Goal: Information Seeking & Learning: Learn about a topic

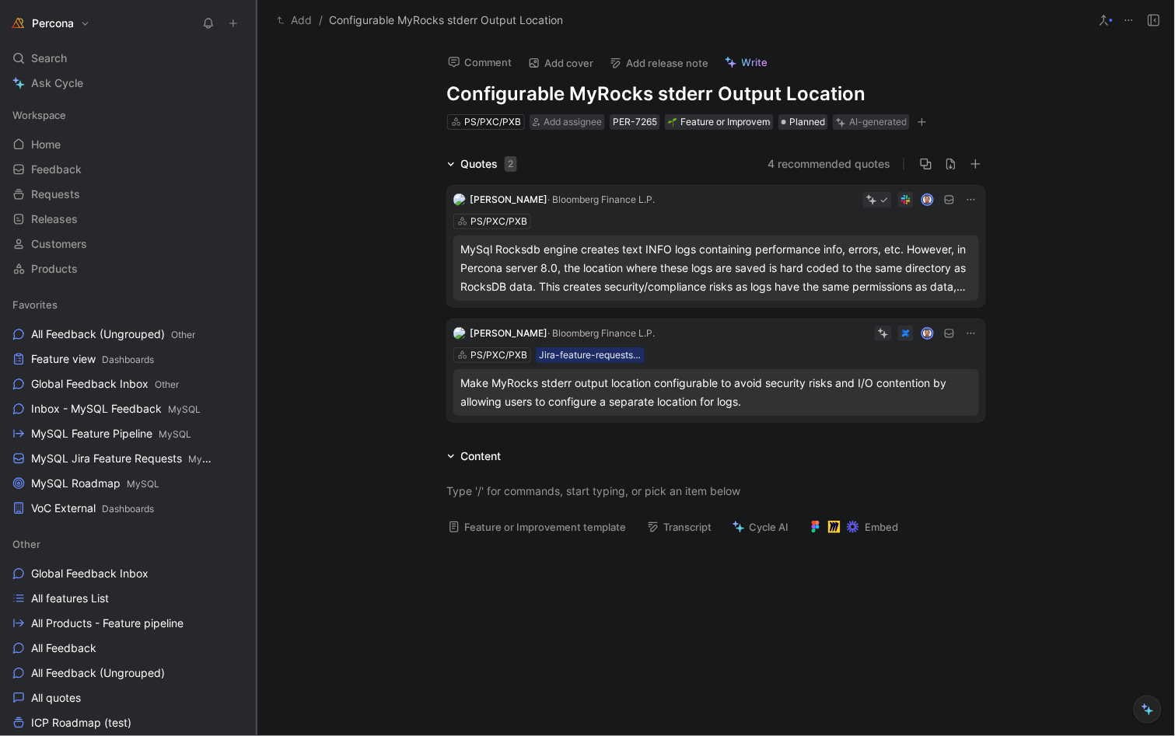
drag, startPoint x: 186, startPoint y: 453, endPoint x: 313, endPoint y: 453, distance: 127.5
click at [314, 453] on div "Percona Search ⌘ K Ask Cycle Workspace Home G then H Feedback G then F Requests…" at bounding box center [587, 368] width 1175 height 736
click at [79, 480] on span "MySQL Roadmap MySQL" at bounding box center [95, 484] width 128 height 16
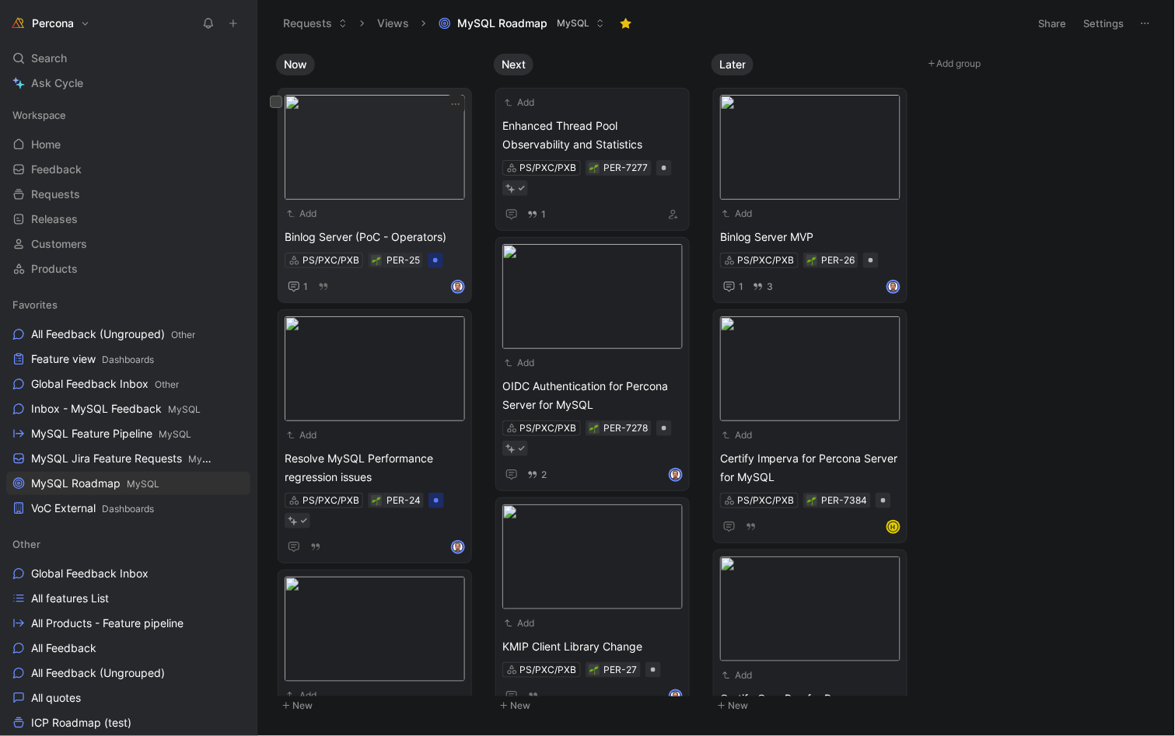
click at [355, 235] on span "Binlog Server (PoC - Operators)" at bounding box center [375, 237] width 180 height 19
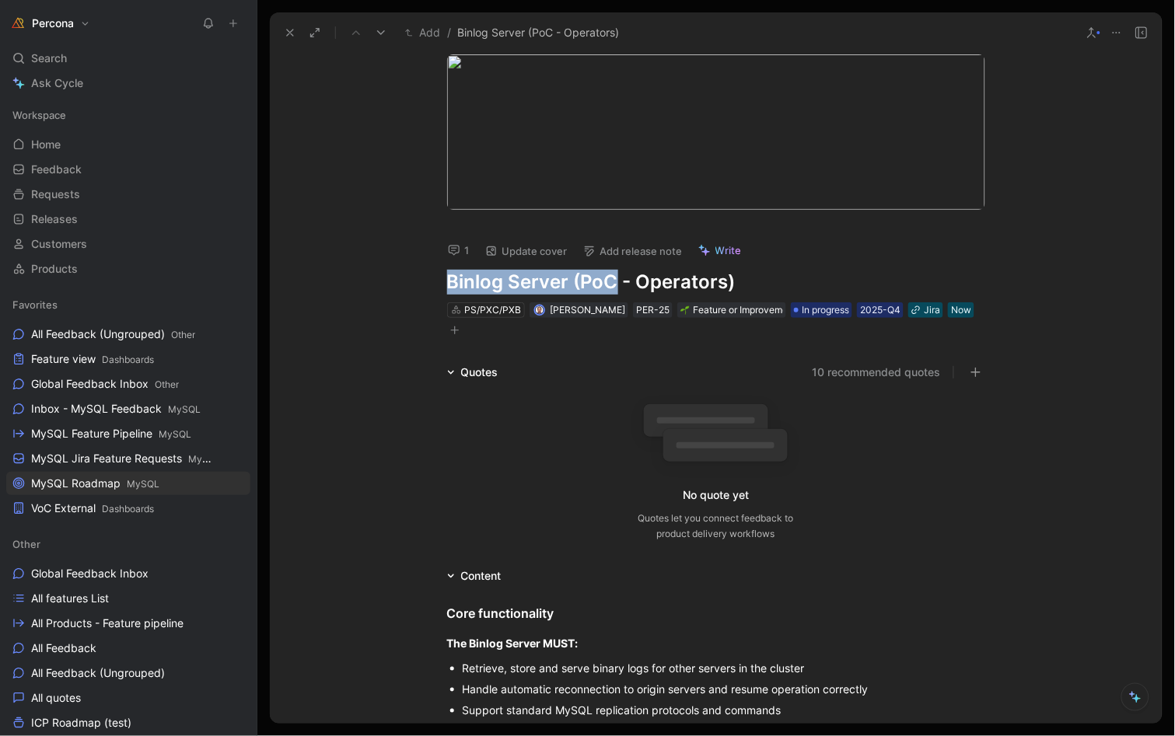
drag, startPoint x: 609, startPoint y: 287, endPoint x: 388, endPoint y: 267, distance: 221.7
click at [387, 267] on div "1 Update cover Add release note Write Binlog Server (PoC - Operators) PS/PXC/PX…" at bounding box center [716, 388] width 892 height 671
copy h1 "Binlog Server (PoC"
click at [292, 35] on use at bounding box center [290, 33] width 6 height 6
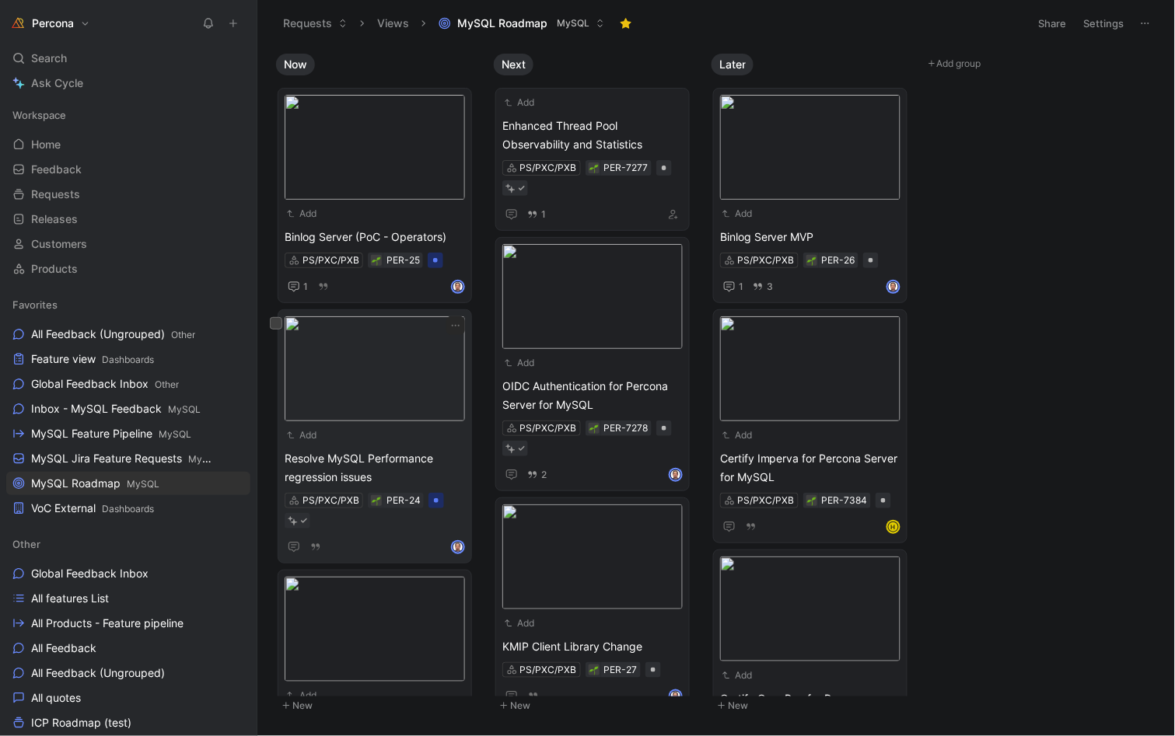
click at [355, 452] on span "Resolve MySQL Performance regression issues" at bounding box center [375, 467] width 180 height 37
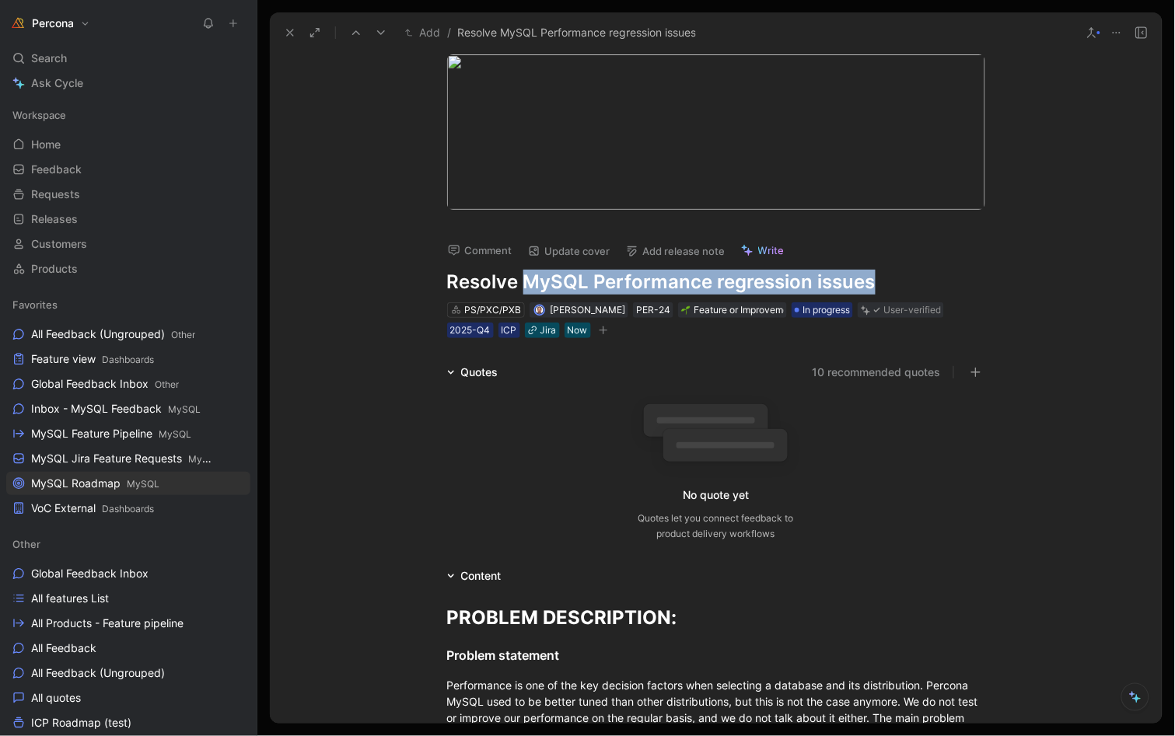
drag, startPoint x: 517, startPoint y: 279, endPoint x: 906, endPoint y: 281, distance: 388.8
click at [906, 281] on h1 "Resolve MySQL Performance regression issues" at bounding box center [716, 282] width 538 height 25
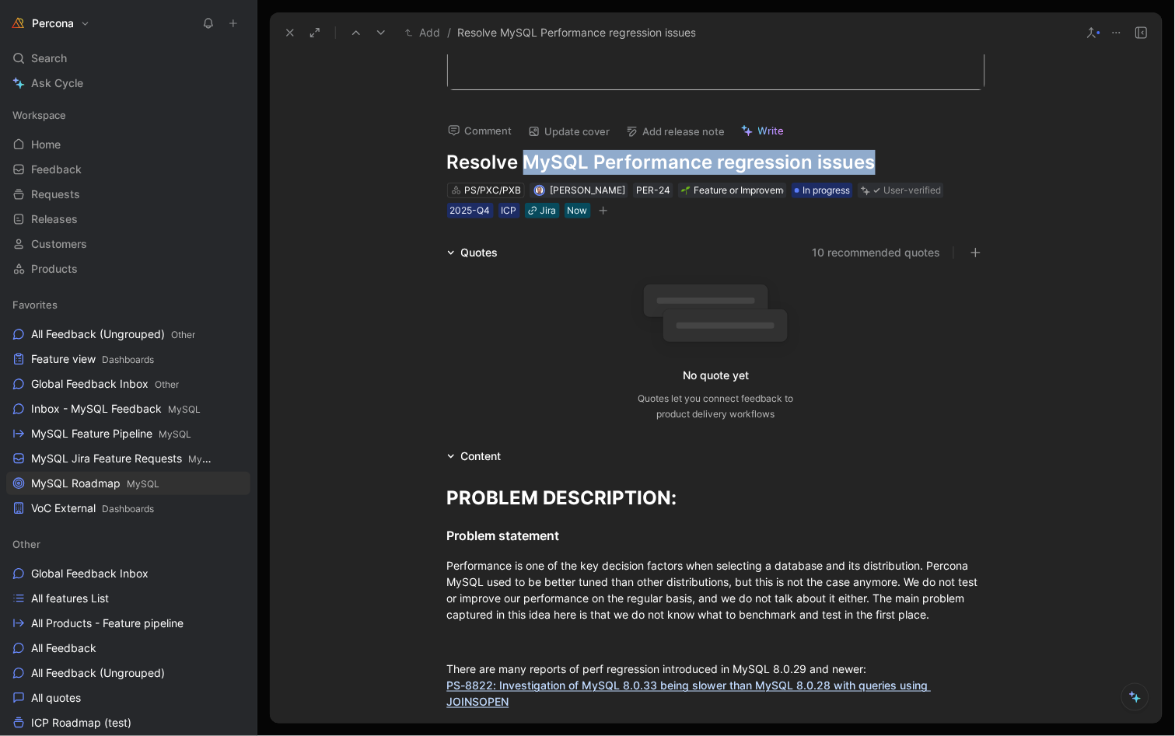
scroll to position [122, 0]
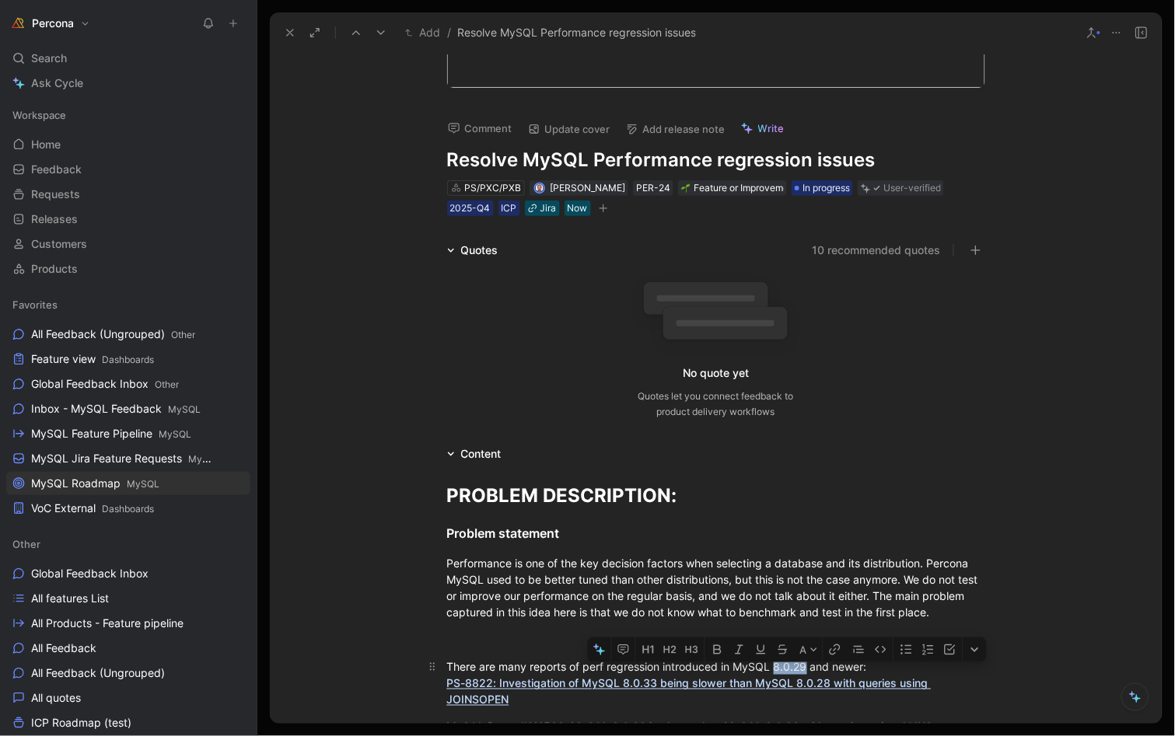
drag, startPoint x: 802, startPoint y: 657, endPoint x: 771, endPoint y: 657, distance: 31.1
click at [771, 659] on div "There are many reports of perf regression introduced in MySQL 8.0.29 and newer:…" at bounding box center [716, 683] width 538 height 49
copy div "8.0.29"
click at [575, 159] on h1 "Resolve MySQL Performance regression issues" at bounding box center [716, 160] width 538 height 25
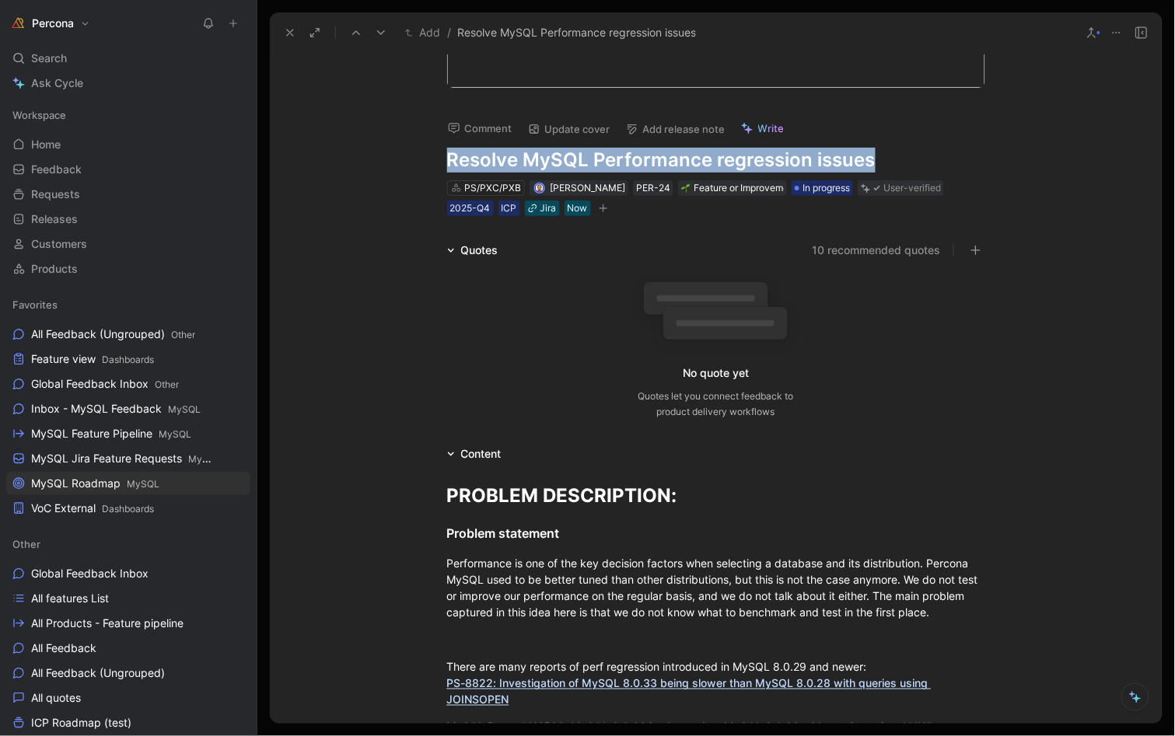
click at [575, 159] on h1 "Resolve MySQL Performance regression issues" at bounding box center [716, 160] width 538 height 25
copy h1 "Resolve MySQL Performance regression issues"
click at [288, 32] on icon at bounding box center [290, 32] width 12 height 12
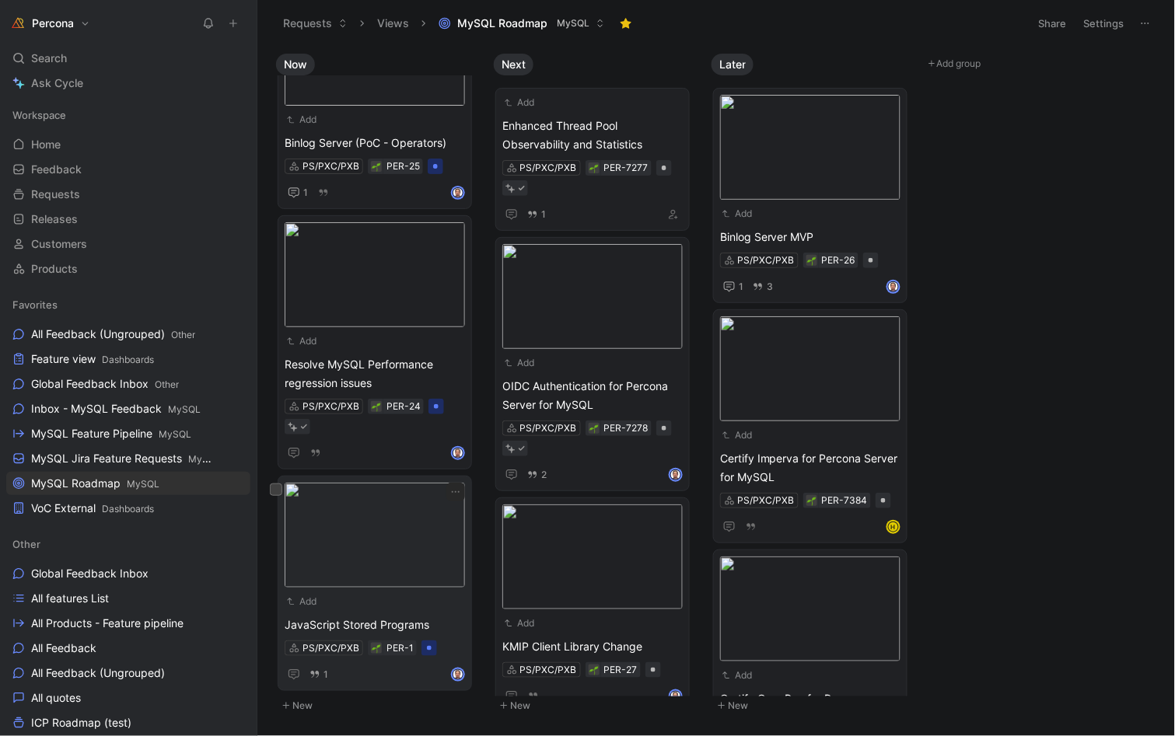
scroll to position [92, 0]
click at [381, 500] on img at bounding box center [375, 537] width 180 height 105
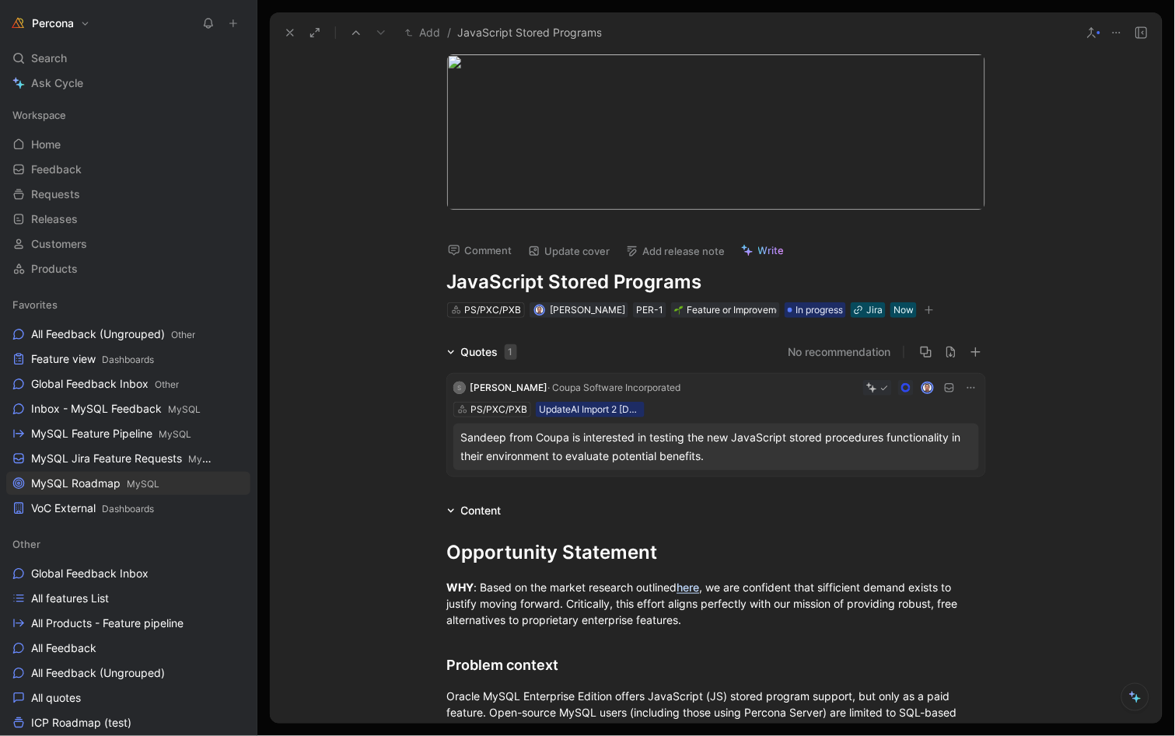
click at [568, 282] on h1 "JavaScript Stored Programs" at bounding box center [716, 282] width 538 height 25
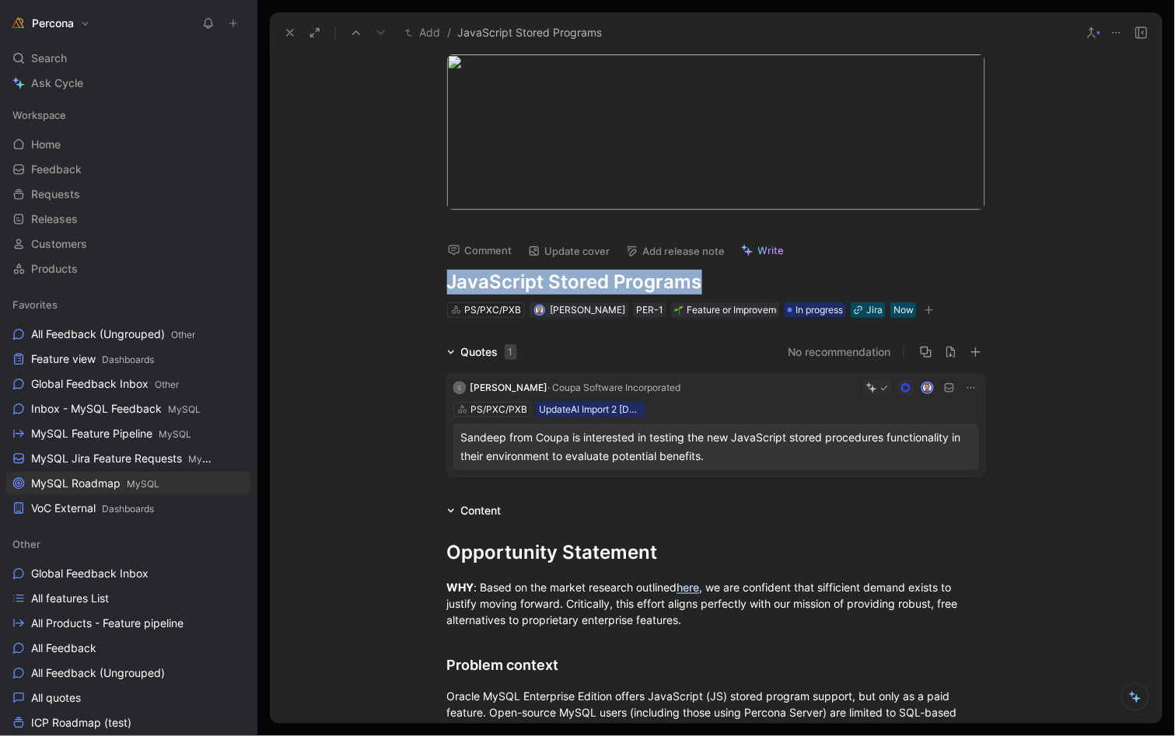
click at [568, 282] on h1 "JavaScript Stored Programs" at bounding box center [716, 282] width 538 height 25
copy h1 "JavaScript Stored Programs"
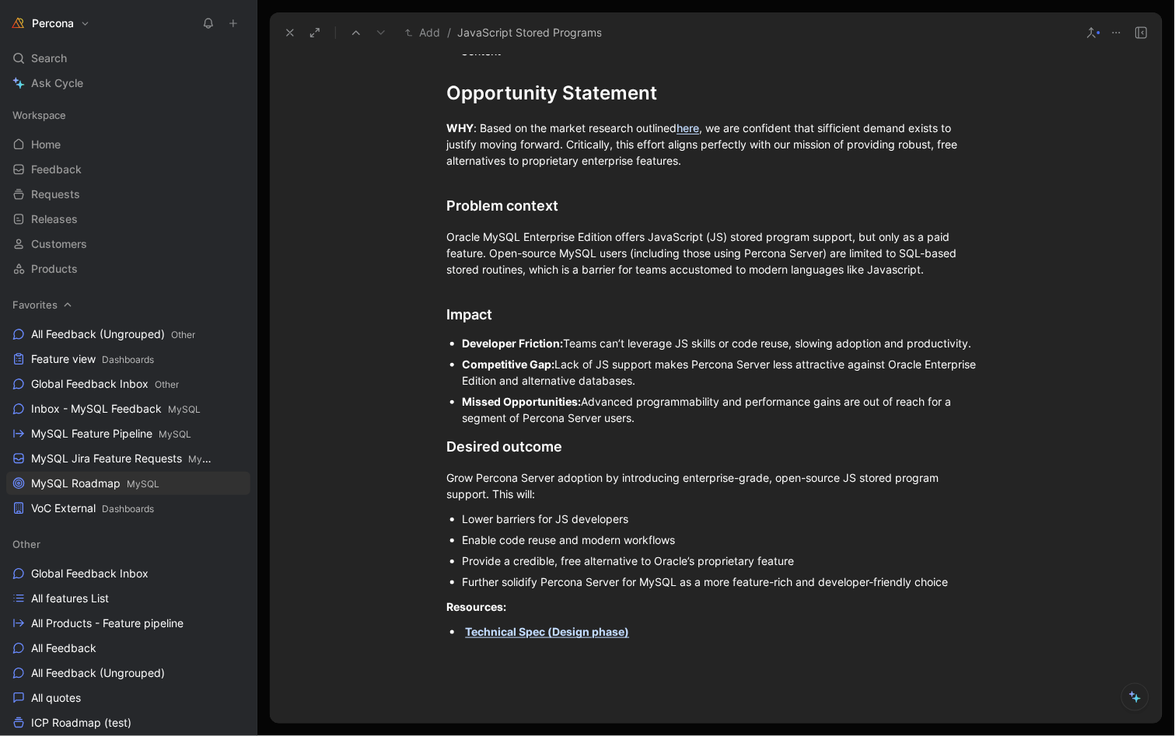
scroll to position [480, 0]
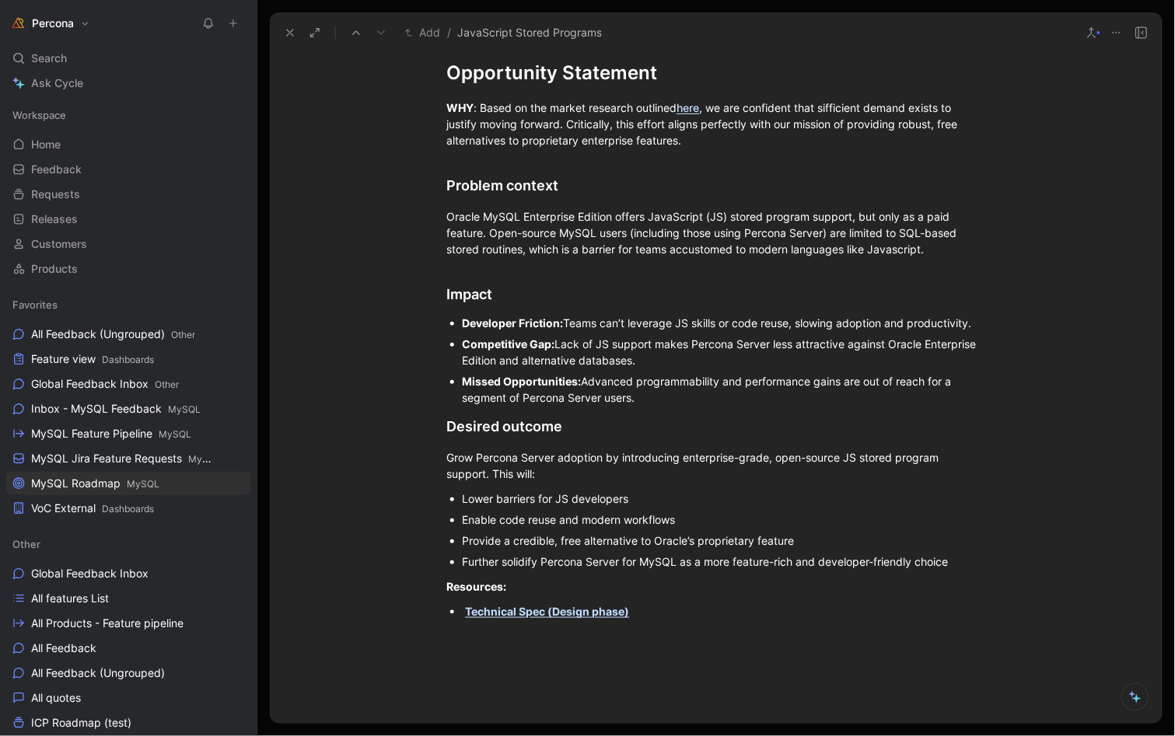
click at [509, 543] on div "Provide a credible, free alternative to Oracle’s proprietary feature" at bounding box center [724, 541] width 523 height 16
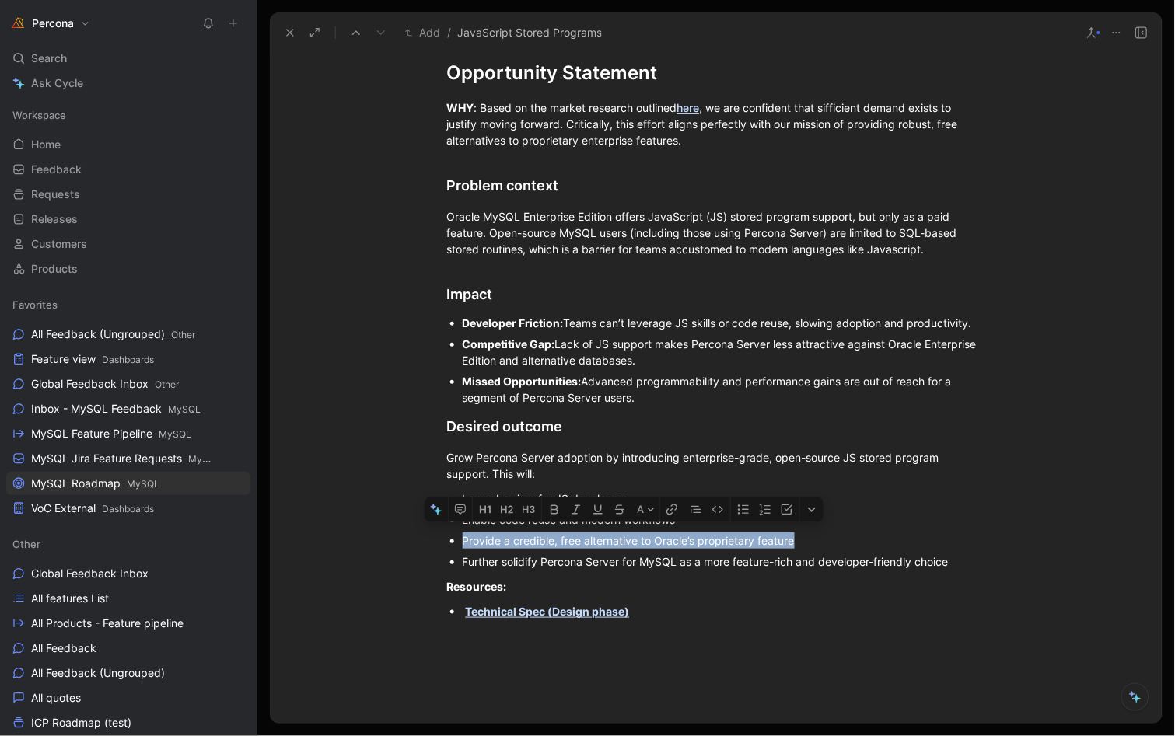
click at [588, 543] on div "Provide a credible, free alternative to Oracle’s proprietary feature" at bounding box center [724, 541] width 523 height 16
drag, startPoint x: 497, startPoint y: 543, endPoint x: 781, endPoint y: 543, distance: 284.6
click at [783, 542] on div "Provide a credible, free alternative to Oracle’s proprietary feature" at bounding box center [724, 541] width 523 height 16
copy div "a credible, free alternative to Oracle’s proprietary featur"
click at [292, 30] on icon at bounding box center [290, 32] width 12 height 12
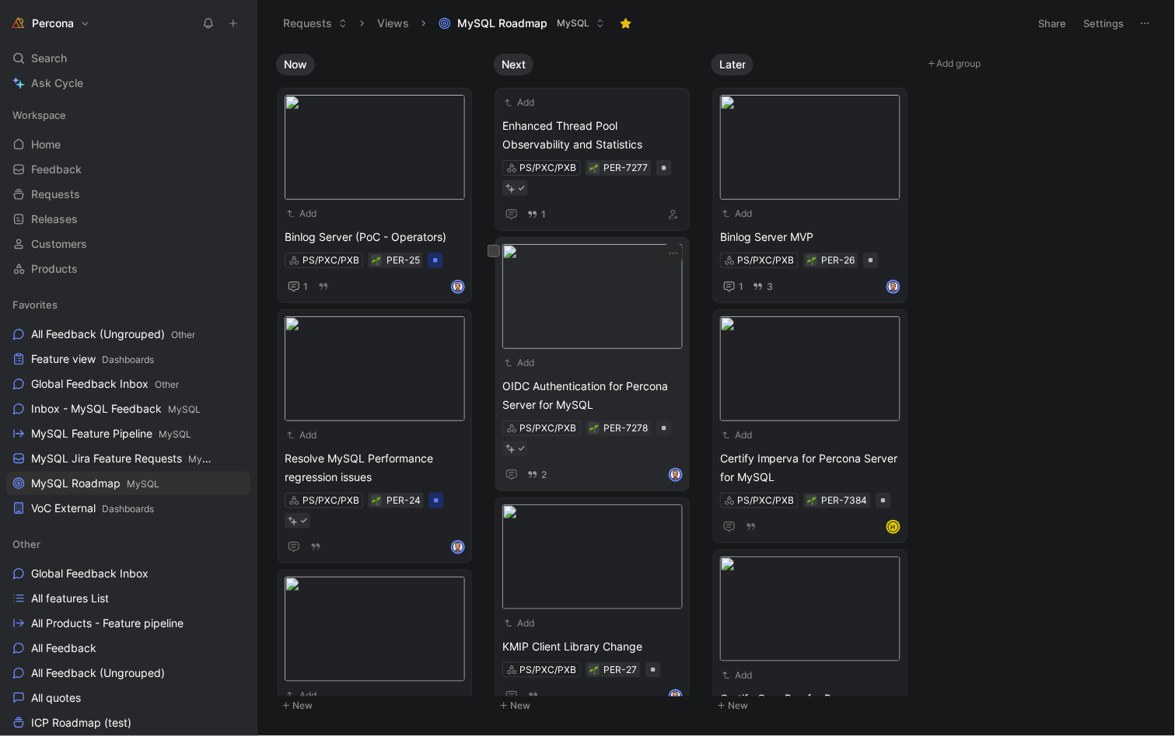
click at [563, 403] on span "OIDC Authentication for Percona Server for MySQL" at bounding box center [592, 395] width 180 height 37
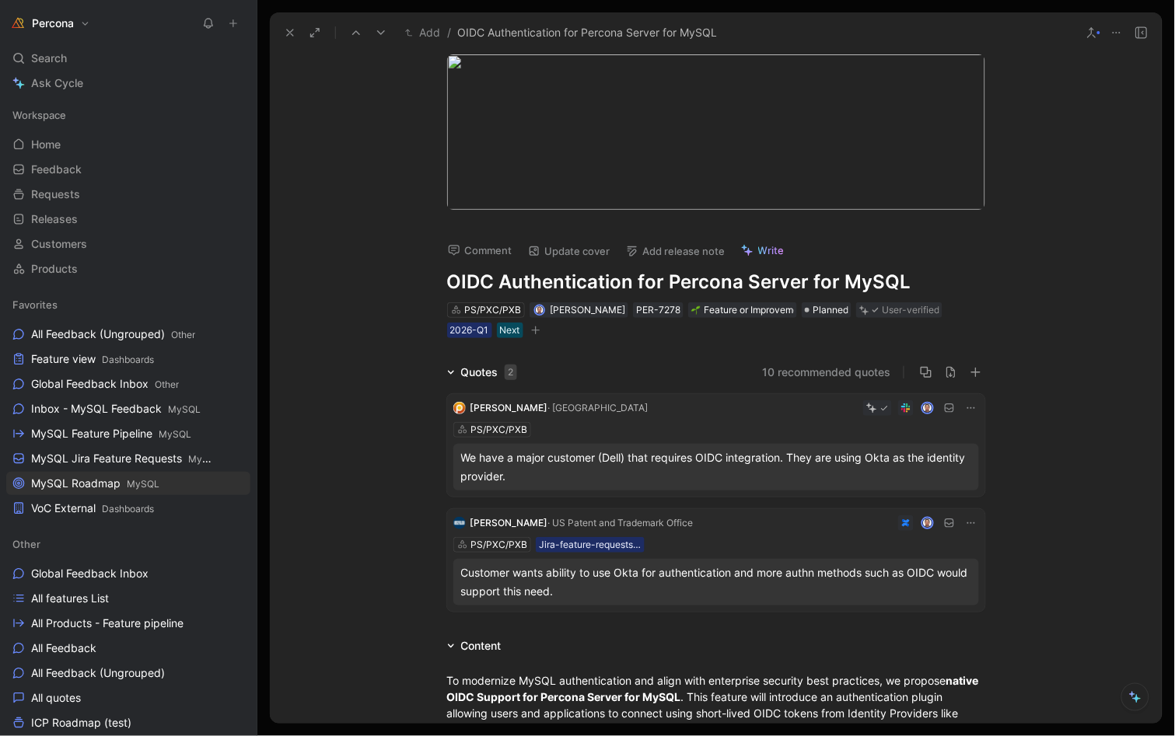
click at [609, 271] on h1 "OIDC Authentication for Percona Server for MySQL" at bounding box center [716, 282] width 538 height 25
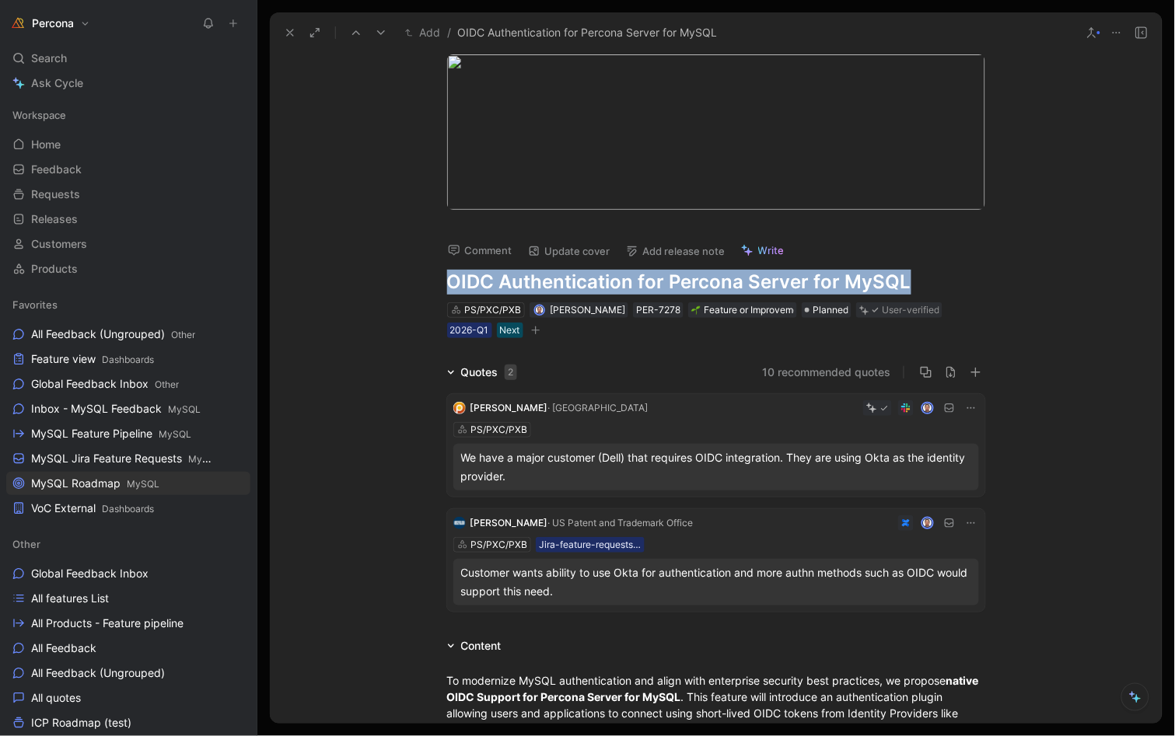
click at [609, 271] on h1 "OIDC Authentication for Percona Server for MySQL" at bounding box center [716, 282] width 538 height 25
copy h1 "OIDC Authentication for Percona Server for MySQL"
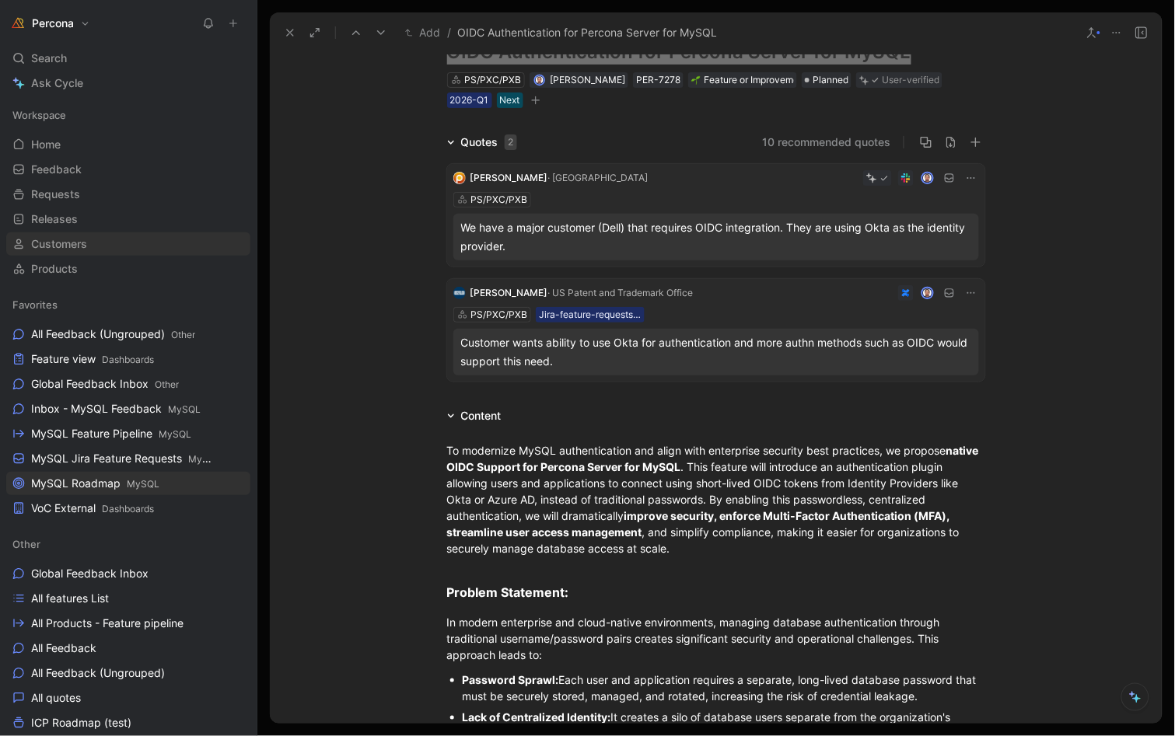
scroll to position [318, 0]
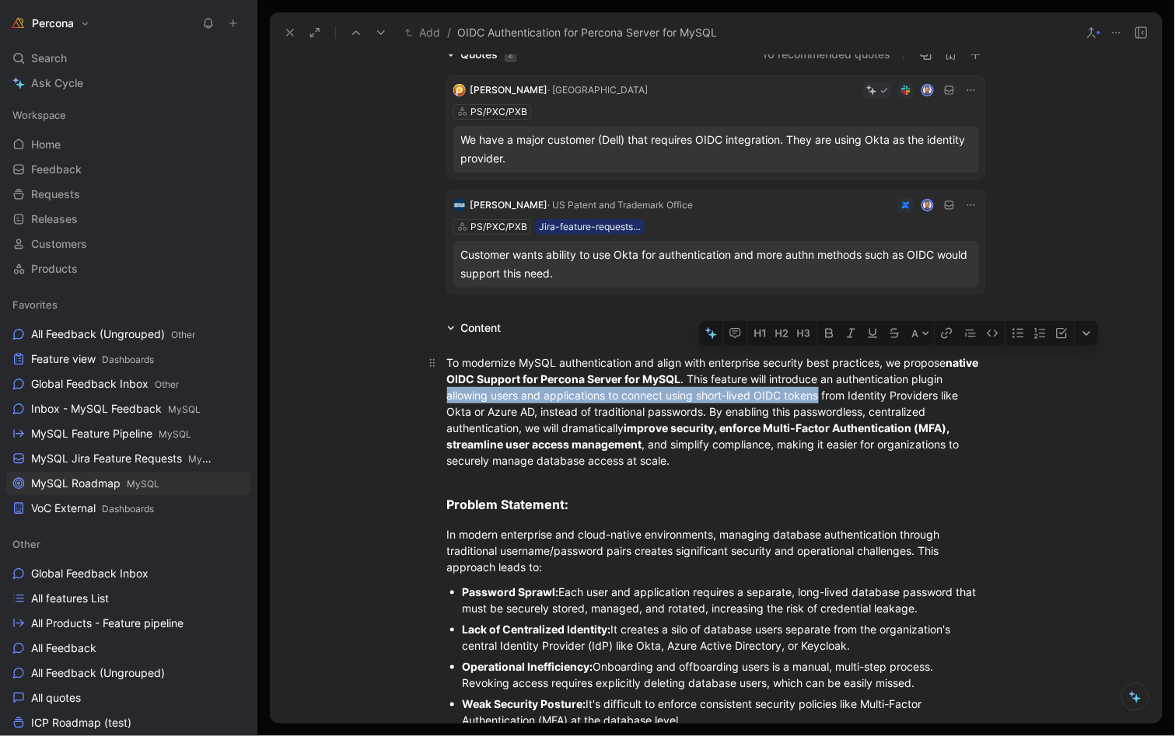
drag, startPoint x: 443, startPoint y: 394, endPoint x: 816, endPoint y: 398, distance: 373.2
click at [816, 397] on div "To modernize MySQL authentication and align with enterprise security best pract…" at bounding box center [716, 412] width 538 height 114
copy div "allowing users and applications to connect using short-lived OIDC tokens"
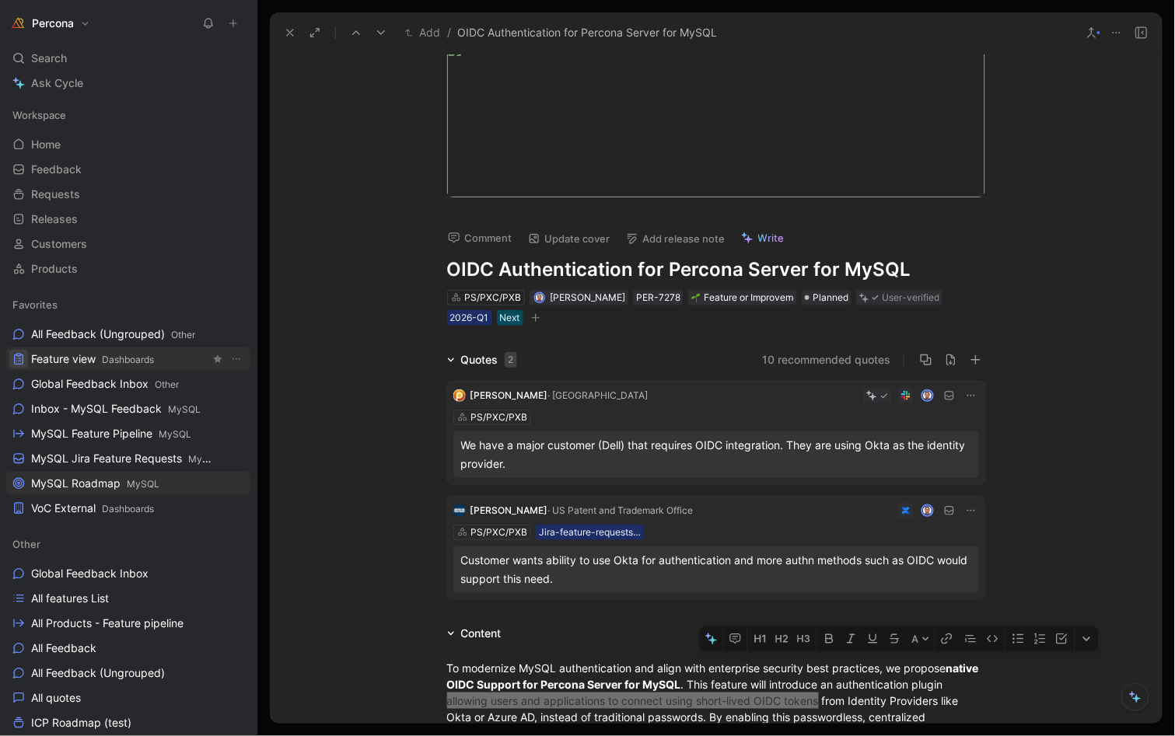
scroll to position [2, 0]
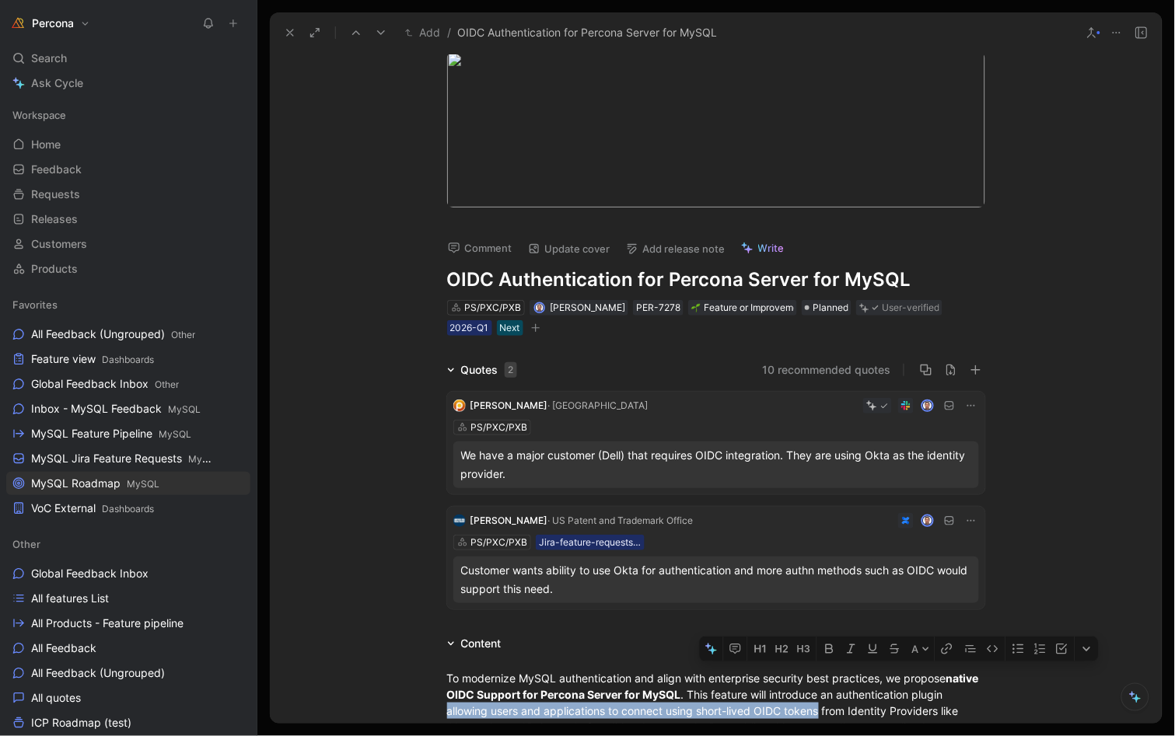
click at [286, 30] on icon at bounding box center [290, 32] width 12 height 12
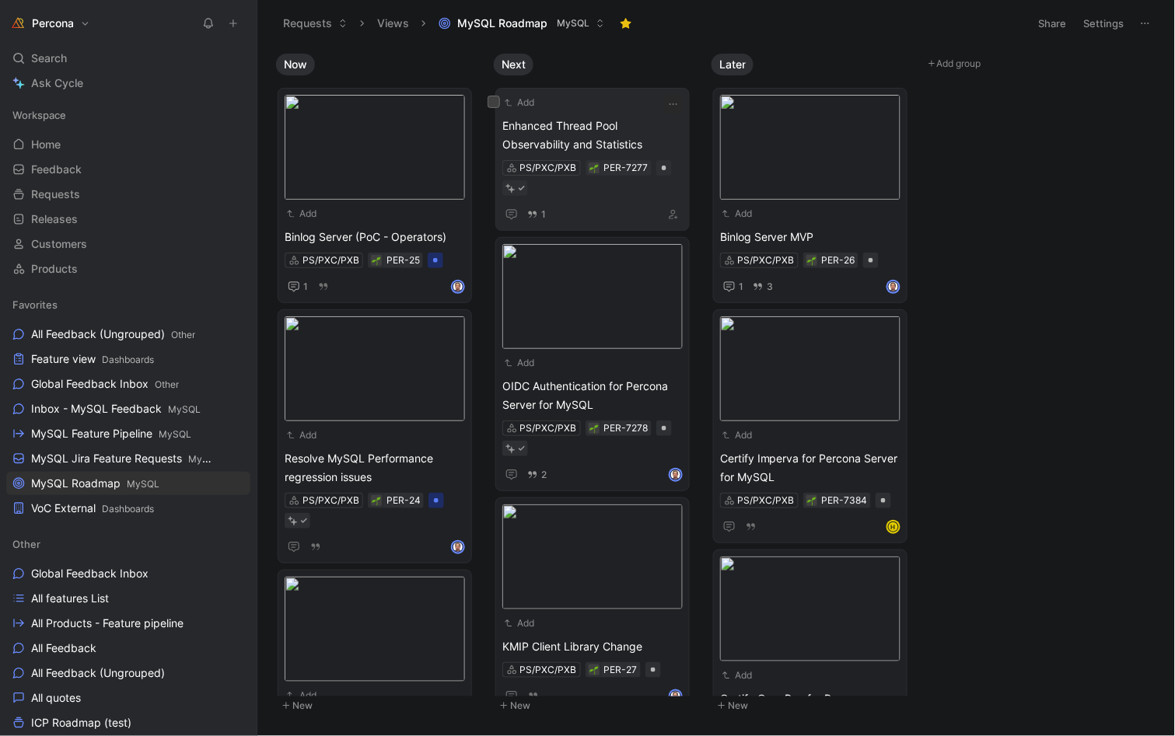
click at [603, 141] on span "Enhanced Thread Pool Observability and Statistics" at bounding box center [592, 135] width 180 height 37
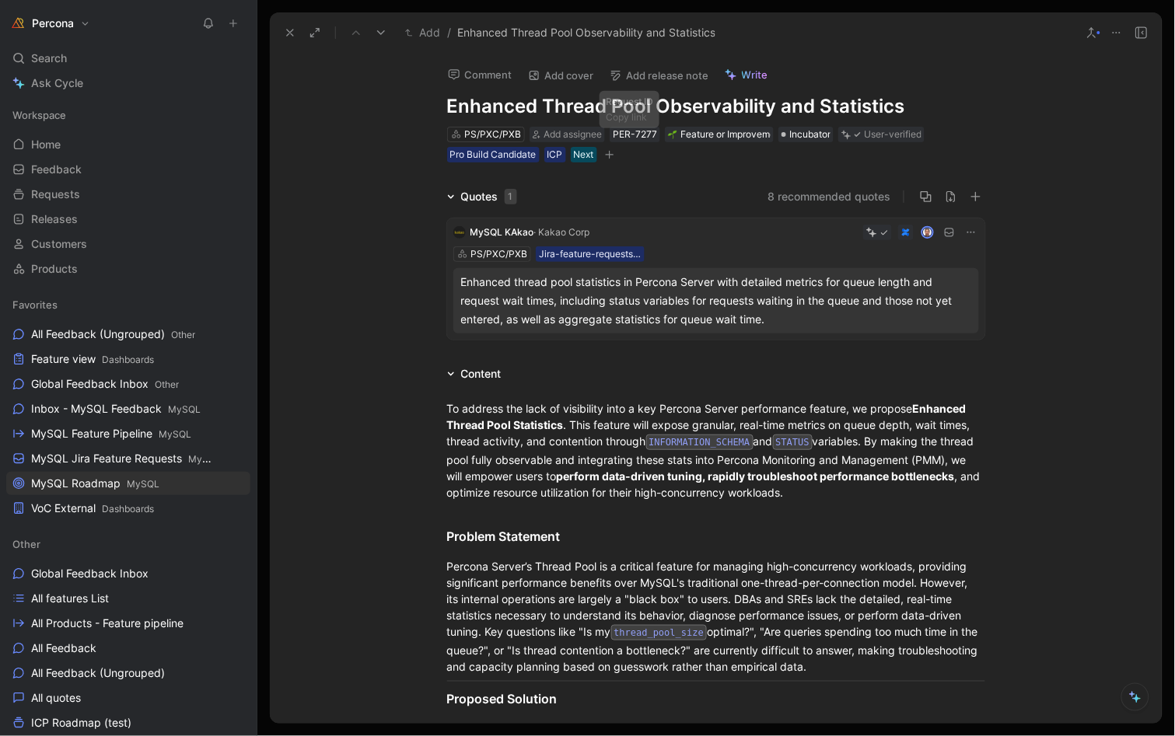
click at [617, 110] on h1 "Enhanced Thread Pool Observability and Statistics" at bounding box center [716, 106] width 538 height 25
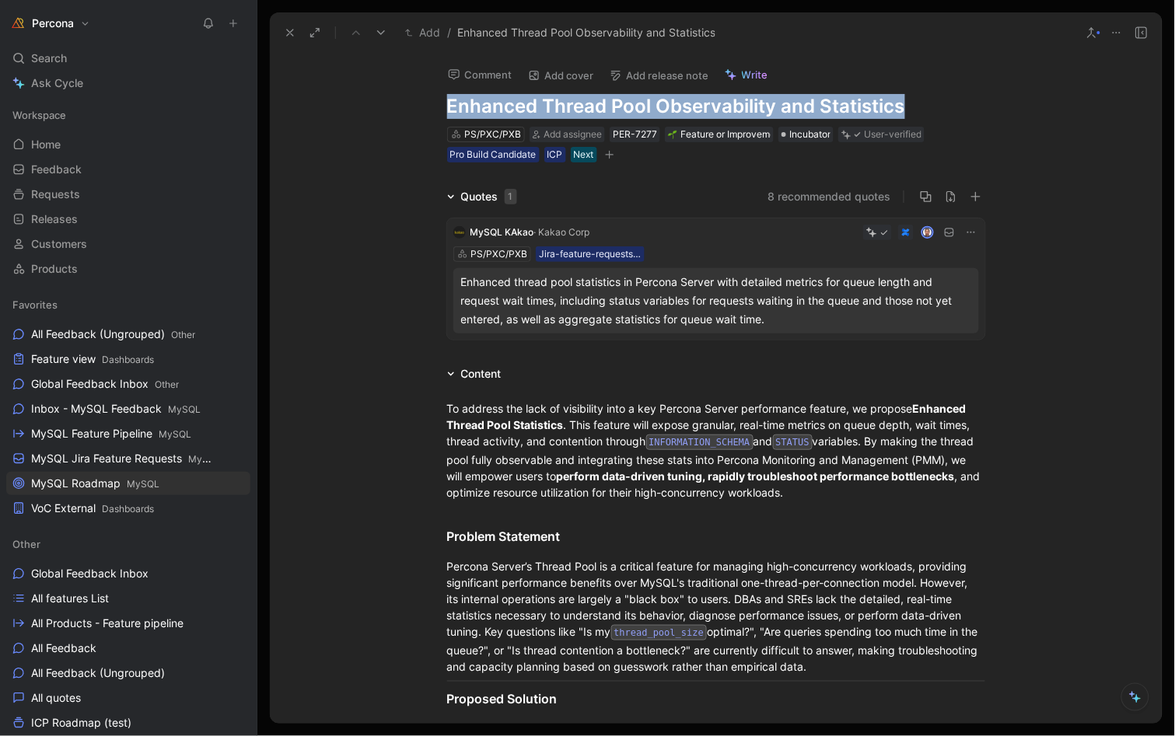
click at [617, 110] on h1 "Enhanced Thread Pool Observability and Statistics" at bounding box center [716, 106] width 538 height 25
copy h1 "Enhanced Thread Pool Observability and Statistics"
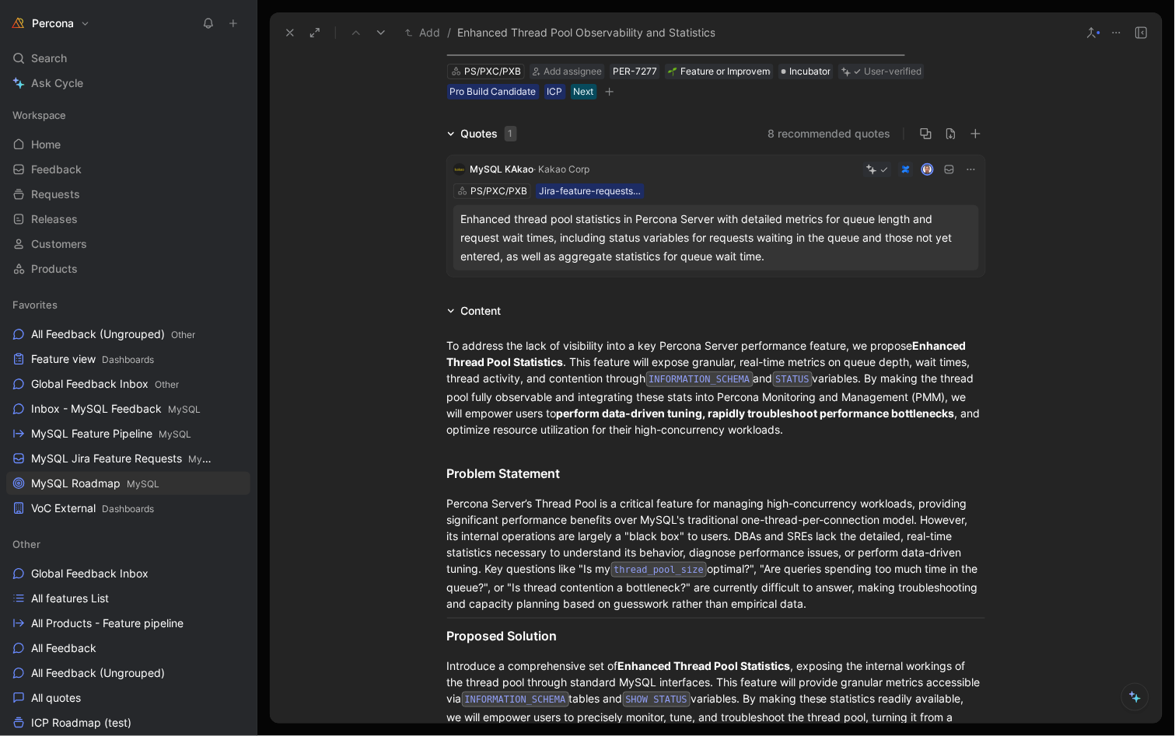
scroll to position [86, 0]
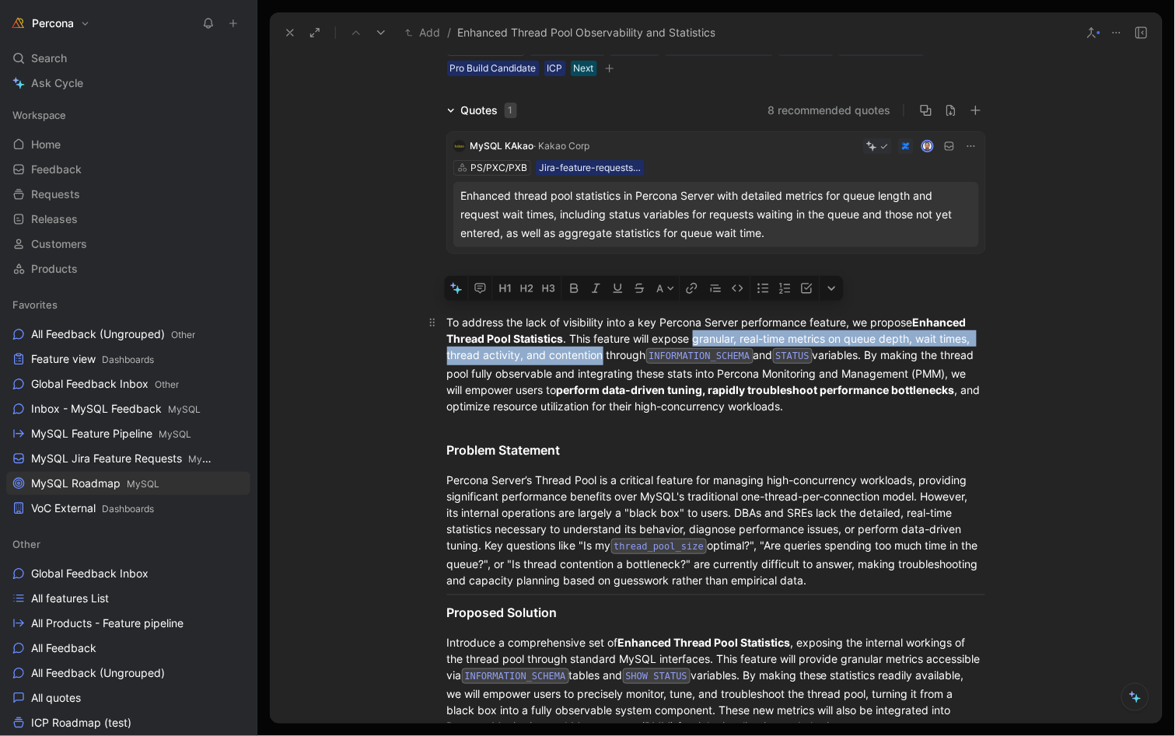
drag, startPoint x: 688, startPoint y: 334, endPoint x: 598, endPoint y: 353, distance: 92.3
click at [598, 353] on div "To address the lack of visibility into a key Percona Server performance feature…" at bounding box center [716, 364] width 538 height 100
copy div "granular, real-time metrics on queue depth, wait times, thread activity, and co…"
click at [702, 338] on div "To address the lack of visibility into a key Percona Server performance feature…" at bounding box center [716, 364] width 538 height 100
drag, startPoint x: 650, startPoint y: 337, endPoint x: 865, endPoint y: 349, distance: 214.9
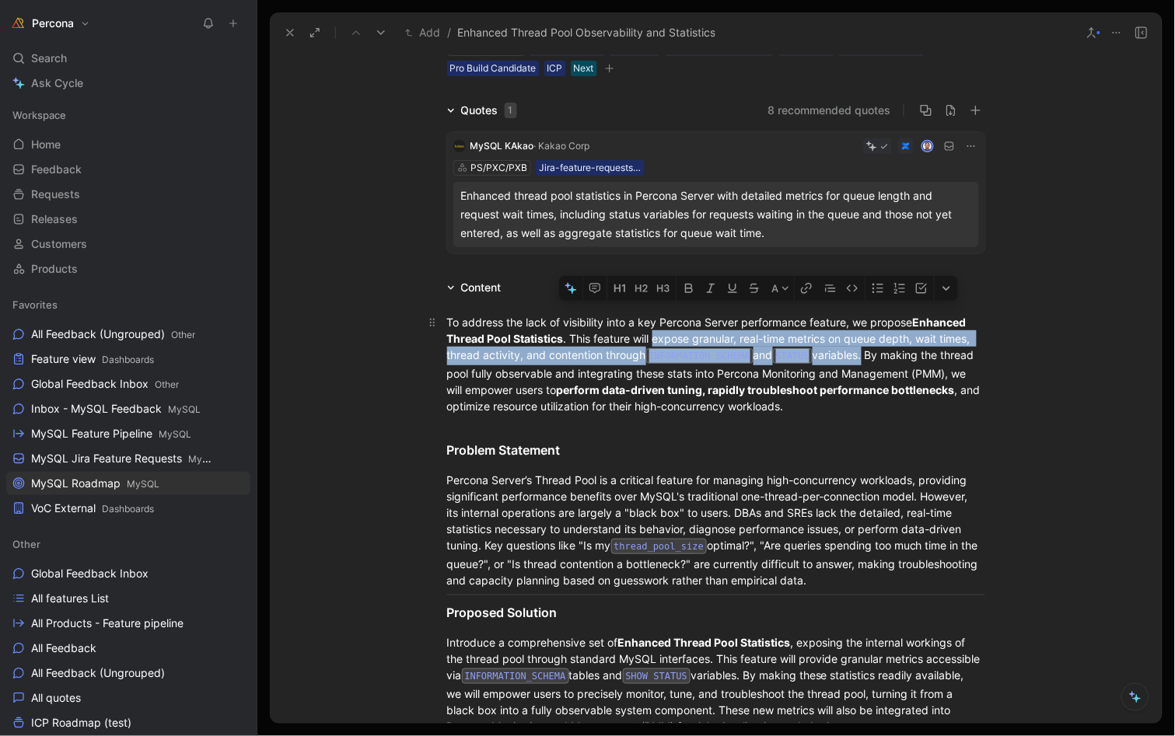
click at [865, 349] on div "To address the lack of visibility into a key Percona Server performance feature…" at bounding box center [716, 364] width 538 height 100
copy div "expose granular, real-time metrics on queue depth, wait times, thread activity,…"
click at [284, 28] on icon at bounding box center [290, 32] width 12 height 12
click at [284, 28] on button "Requests" at bounding box center [315, 23] width 79 height 23
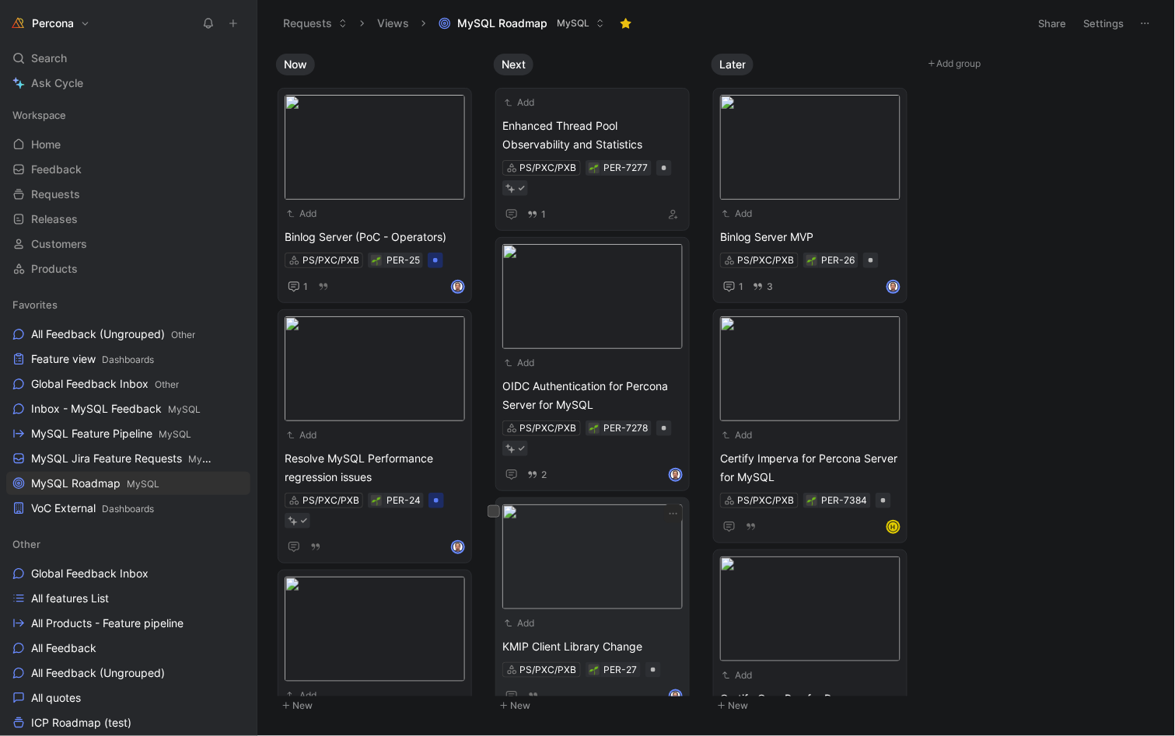
click at [573, 651] on span "KMIP Client Library Change" at bounding box center [592, 647] width 180 height 19
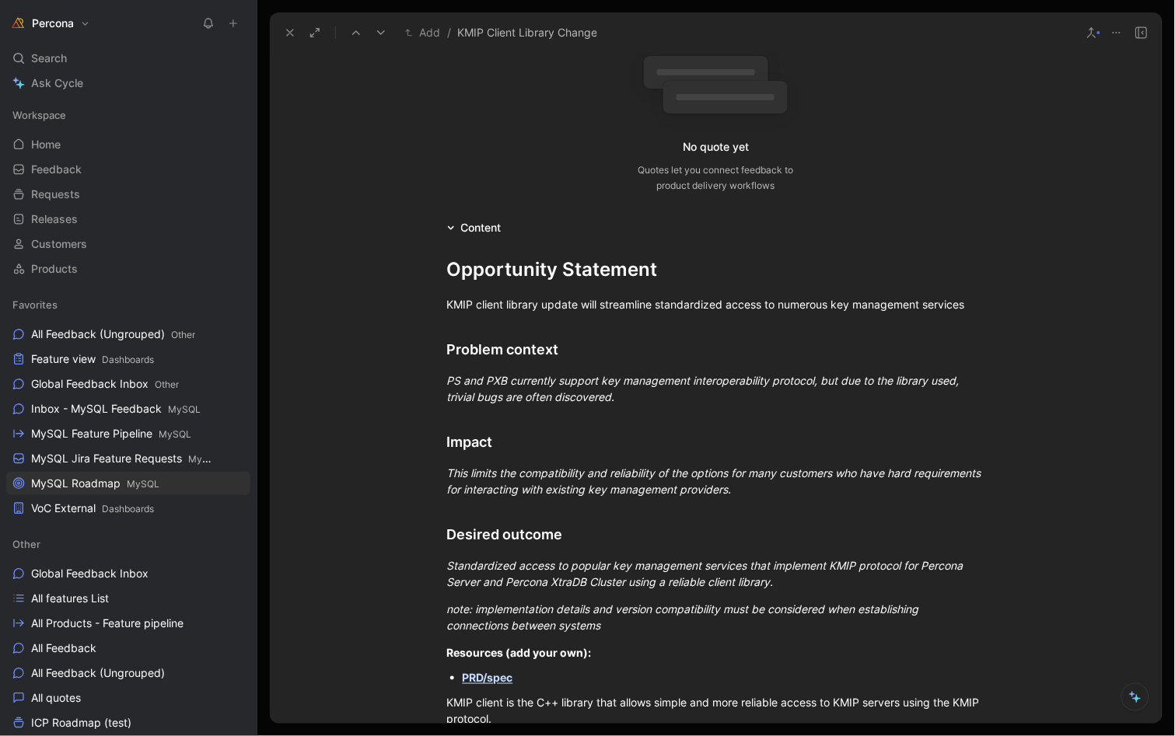
scroll to position [403, 0]
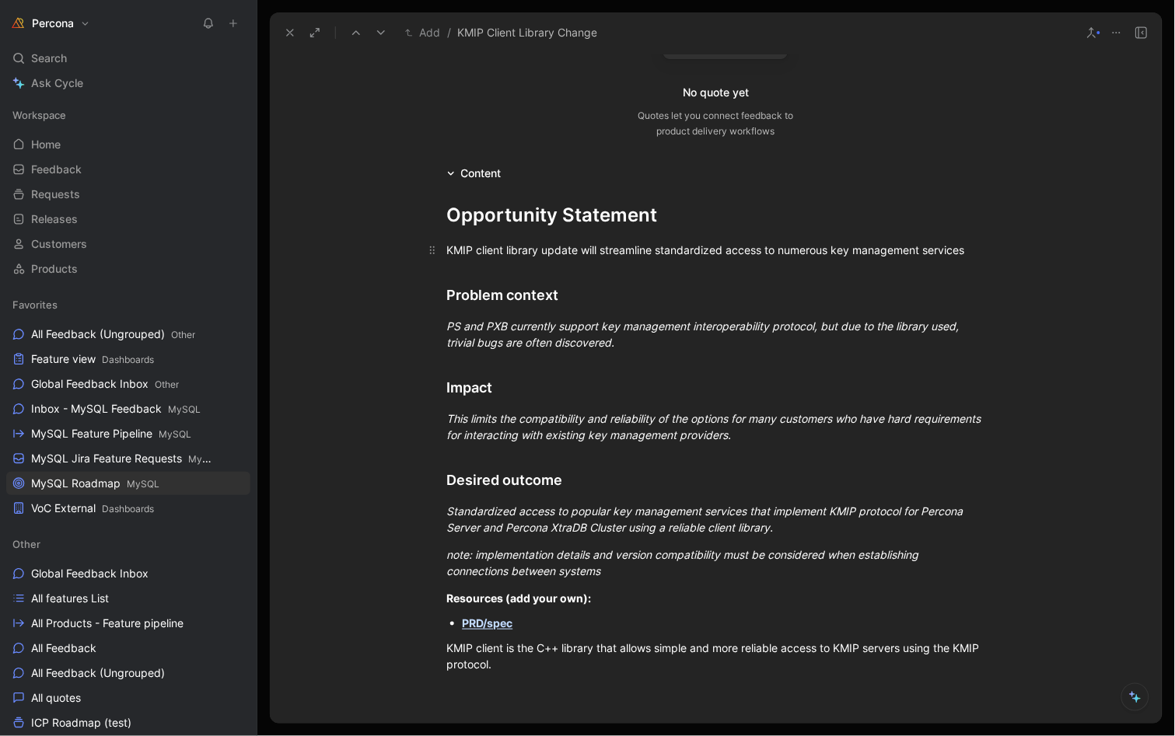
click at [708, 248] on div "KMIP client library update will streamline standardized access to numerous key …" at bounding box center [716, 250] width 538 height 16
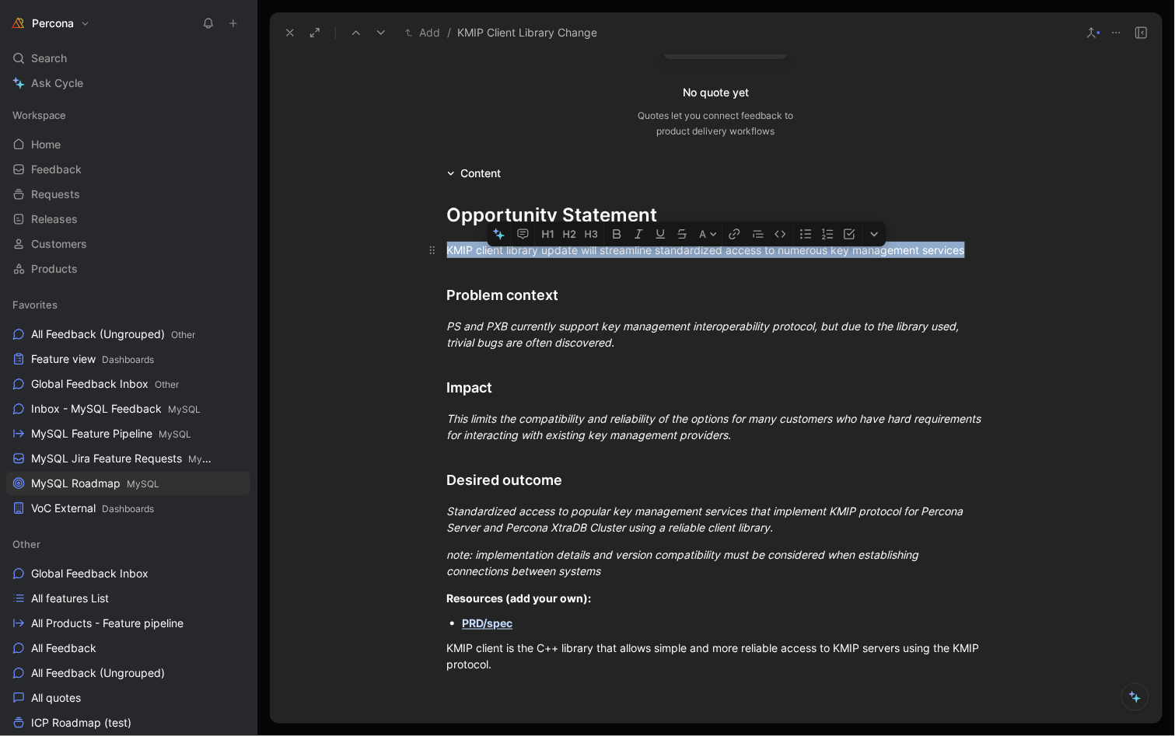
click at [708, 248] on div "KMIP client library update will streamline standardized access to numerous key …" at bounding box center [716, 250] width 538 height 16
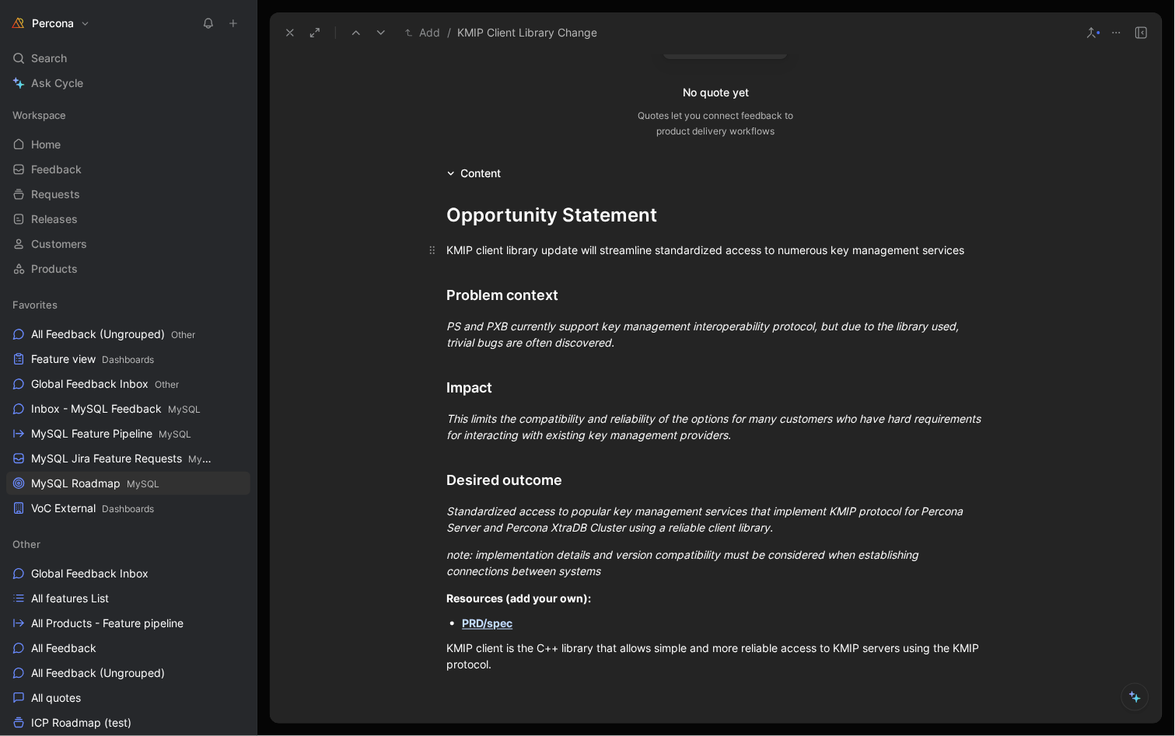
click at [708, 248] on div "KMIP client library update will streamline standardized access to numerous key …" at bounding box center [716, 250] width 538 height 16
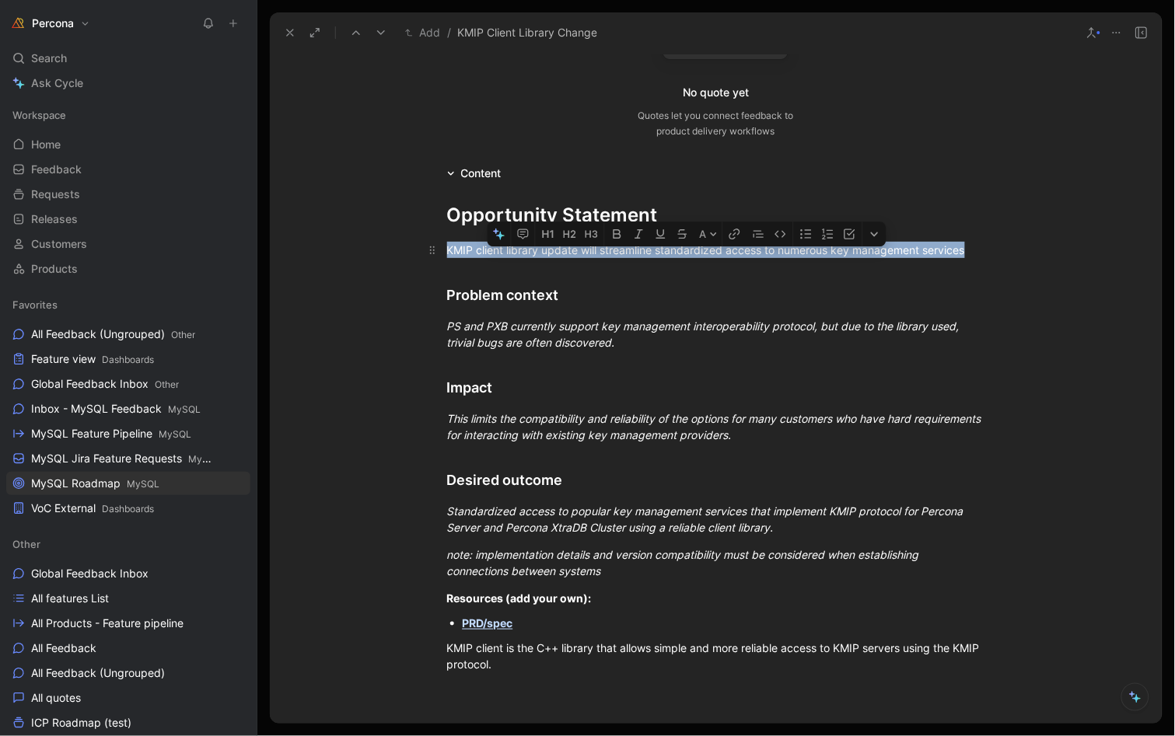
click at [708, 248] on div "KMIP client library update will streamline standardized access to numerous key …" at bounding box center [716, 250] width 538 height 16
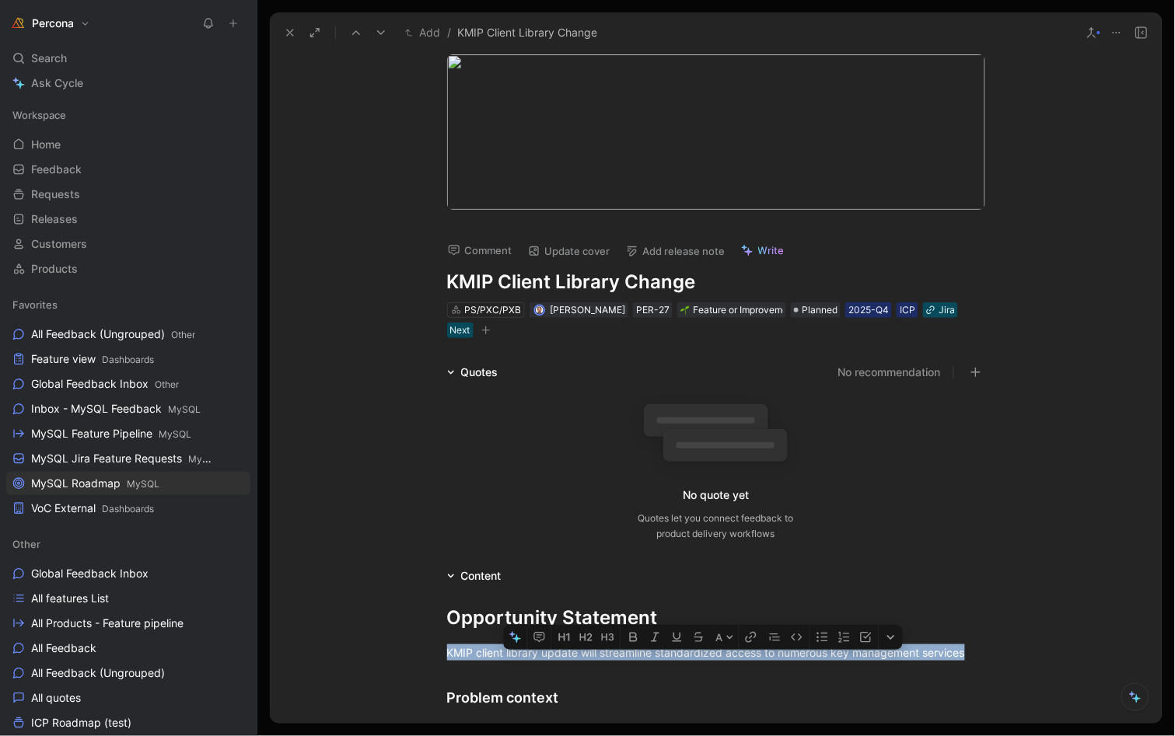
scroll to position [0, 0]
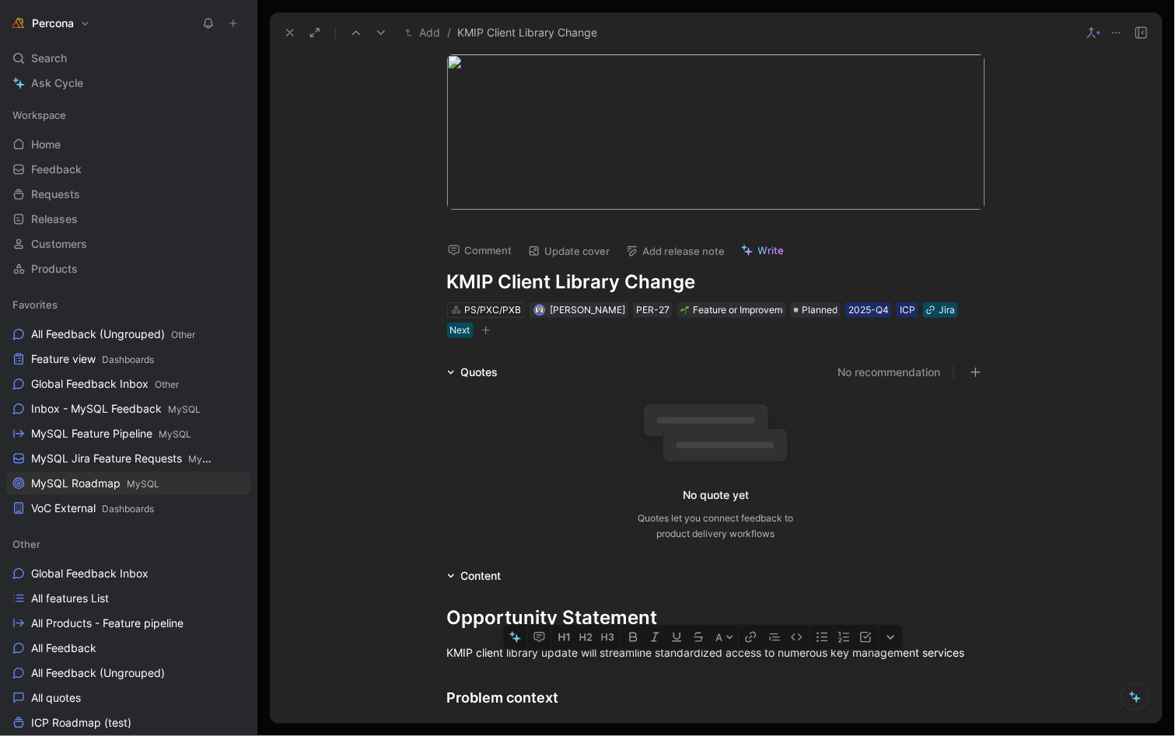
click at [534, 278] on h1 "KMIP Client Library Change" at bounding box center [716, 282] width 538 height 25
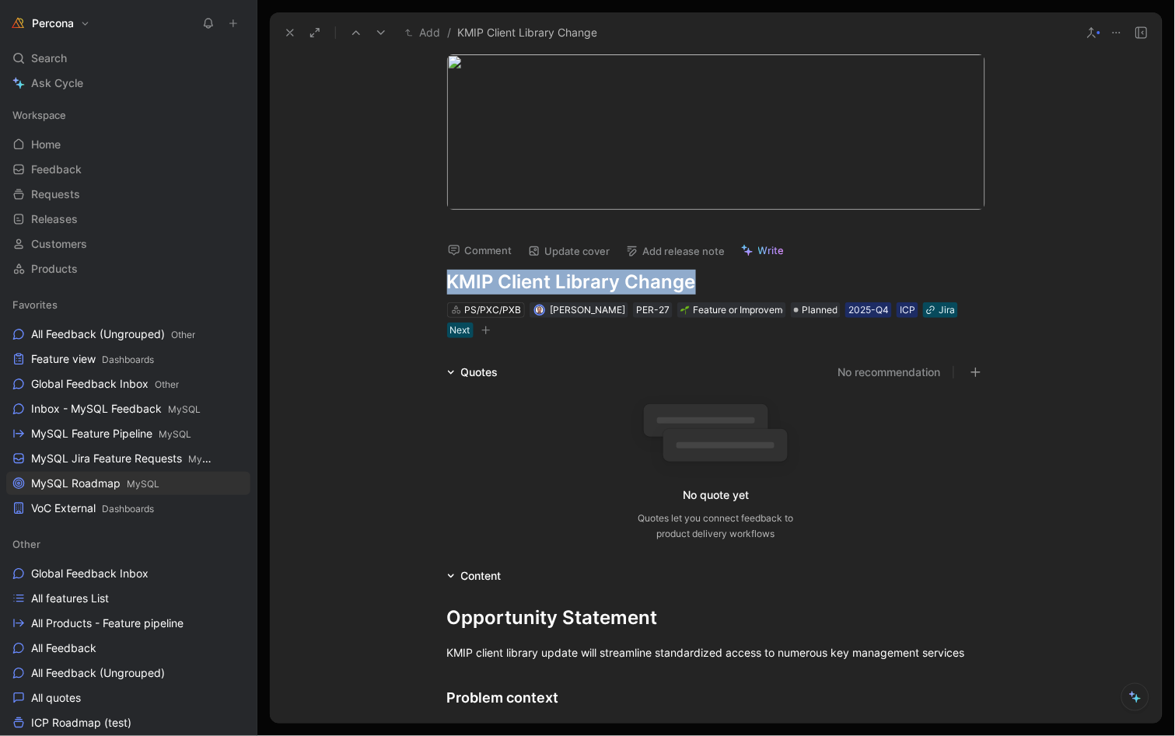
click at [534, 278] on h1 "KMIP Client Library Change" at bounding box center [716, 282] width 538 height 25
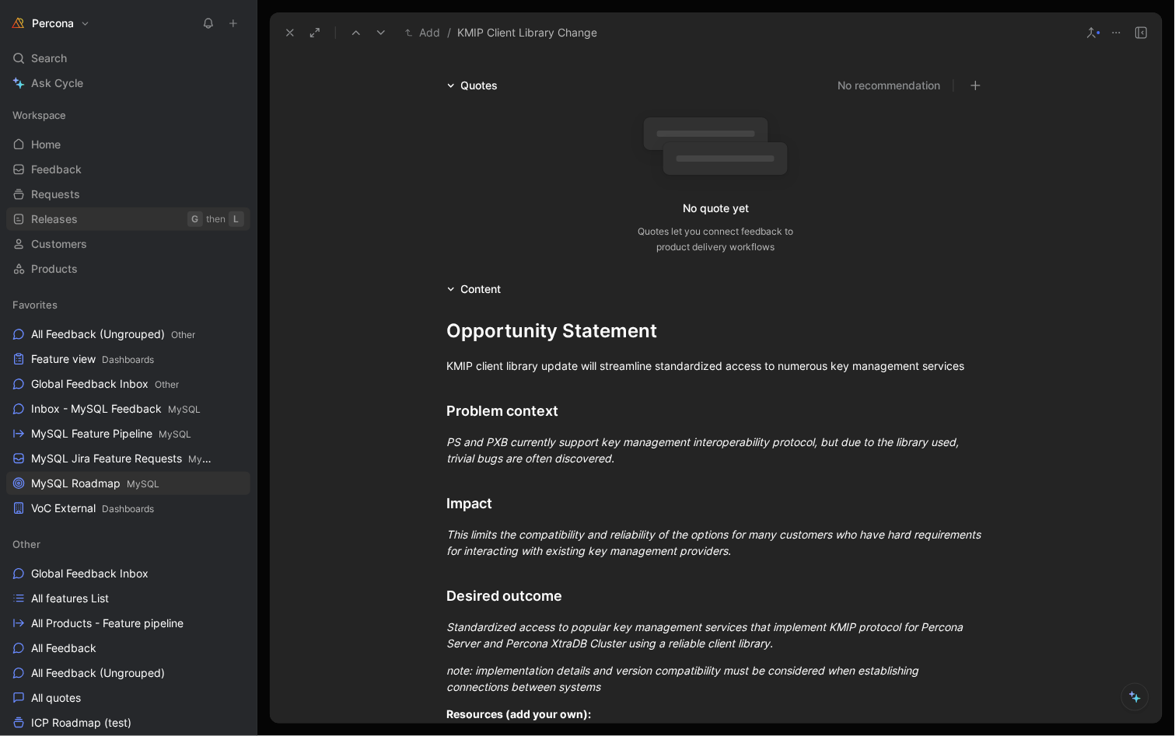
scroll to position [355, 0]
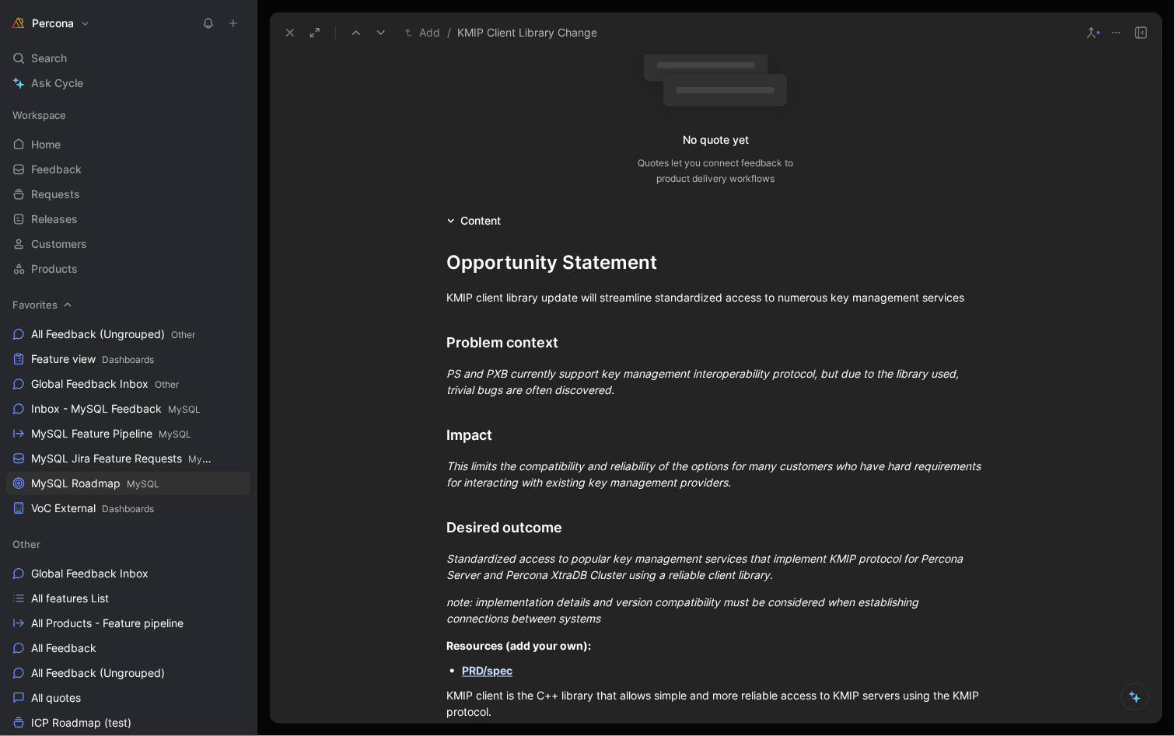
click at [287, 32] on icon at bounding box center [290, 32] width 12 height 12
click at [287, 32] on button "Requests" at bounding box center [315, 23] width 79 height 23
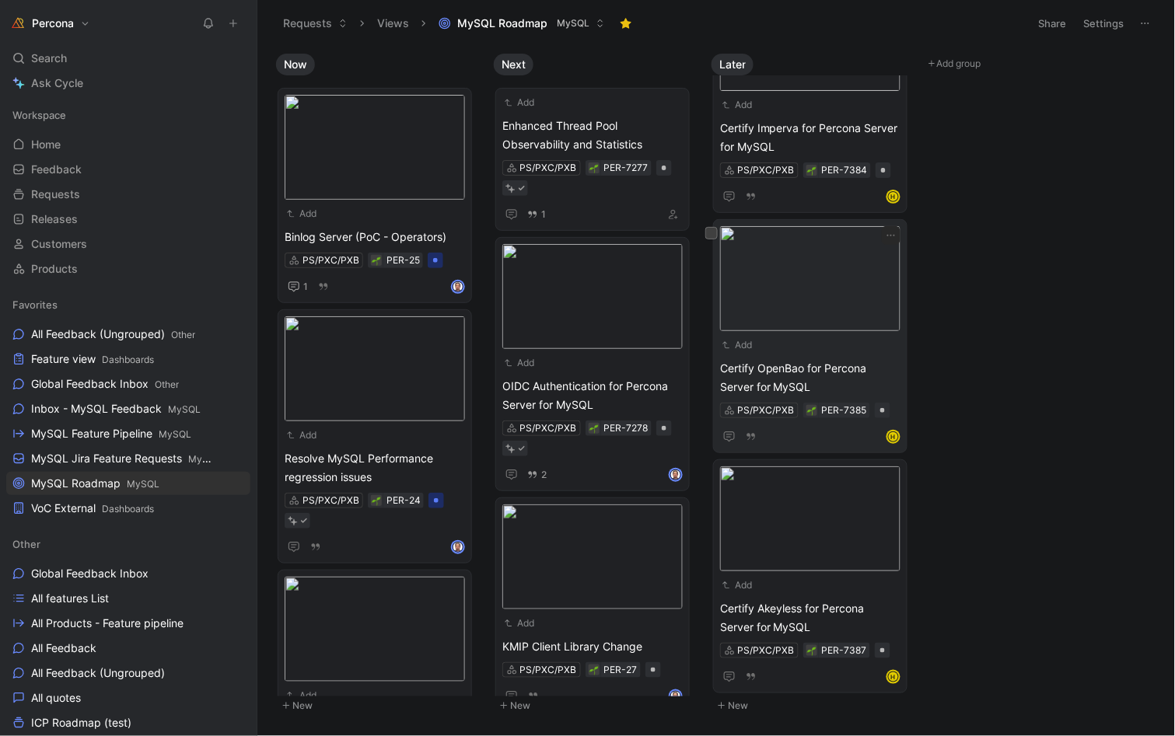
scroll to position [330, 0]
click at [783, 361] on span "Certify OpenBao for Percona Server for MySQL" at bounding box center [810, 378] width 180 height 37
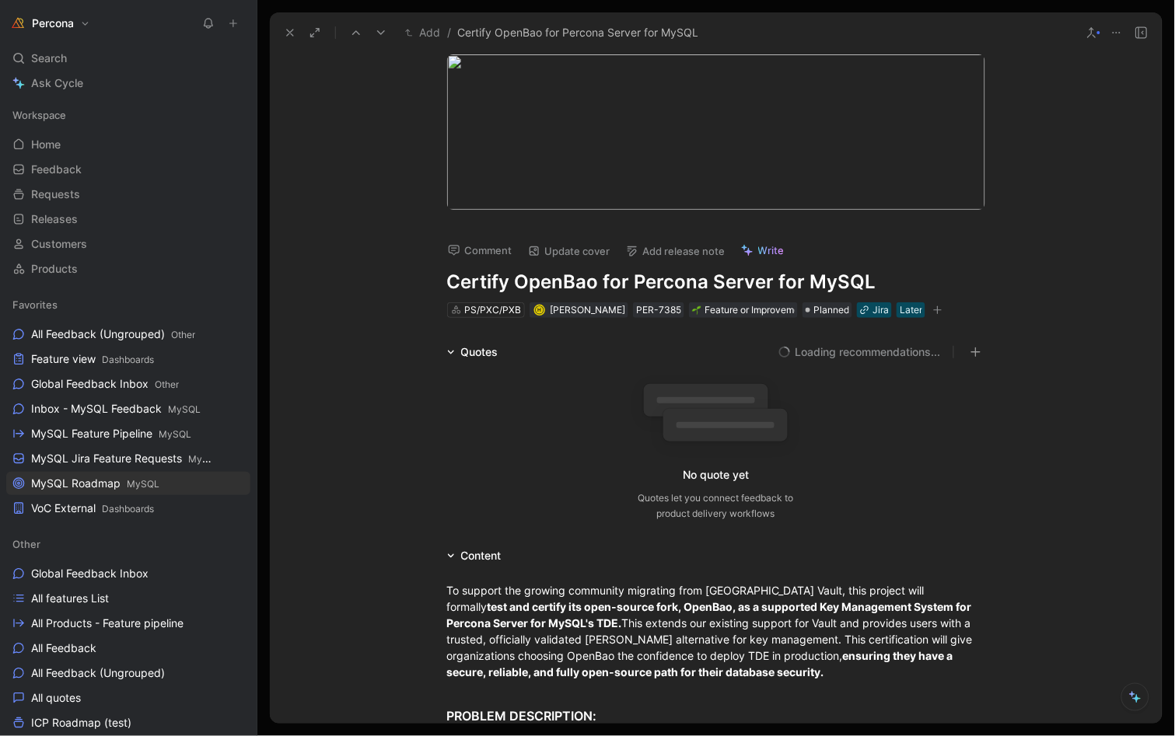
click at [585, 282] on h1 "Certify OpenBao for Percona Server for MySQL" at bounding box center [716, 282] width 538 height 25
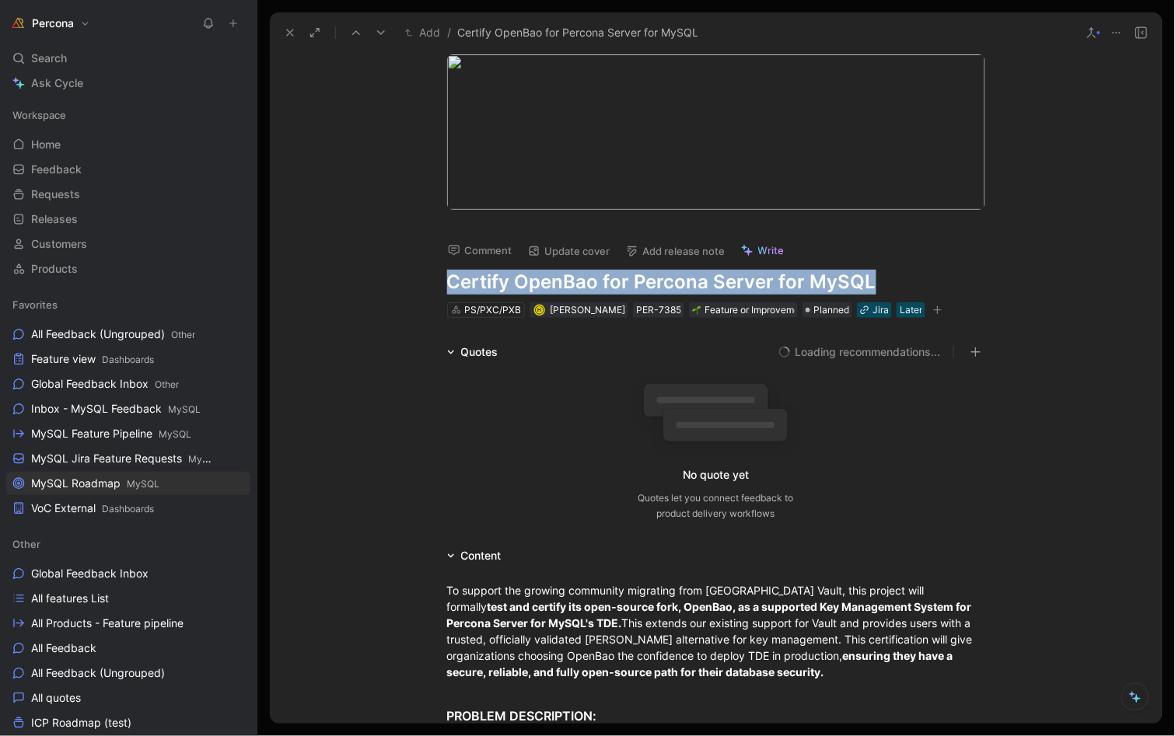
click at [585, 282] on h1 "Certify OpenBao for Percona Server for MySQL" at bounding box center [716, 282] width 538 height 25
click at [286, 30] on icon at bounding box center [290, 32] width 12 height 12
click at [286, 30] on button "Requests" at bounding box center [315, 23] width 79 height 23
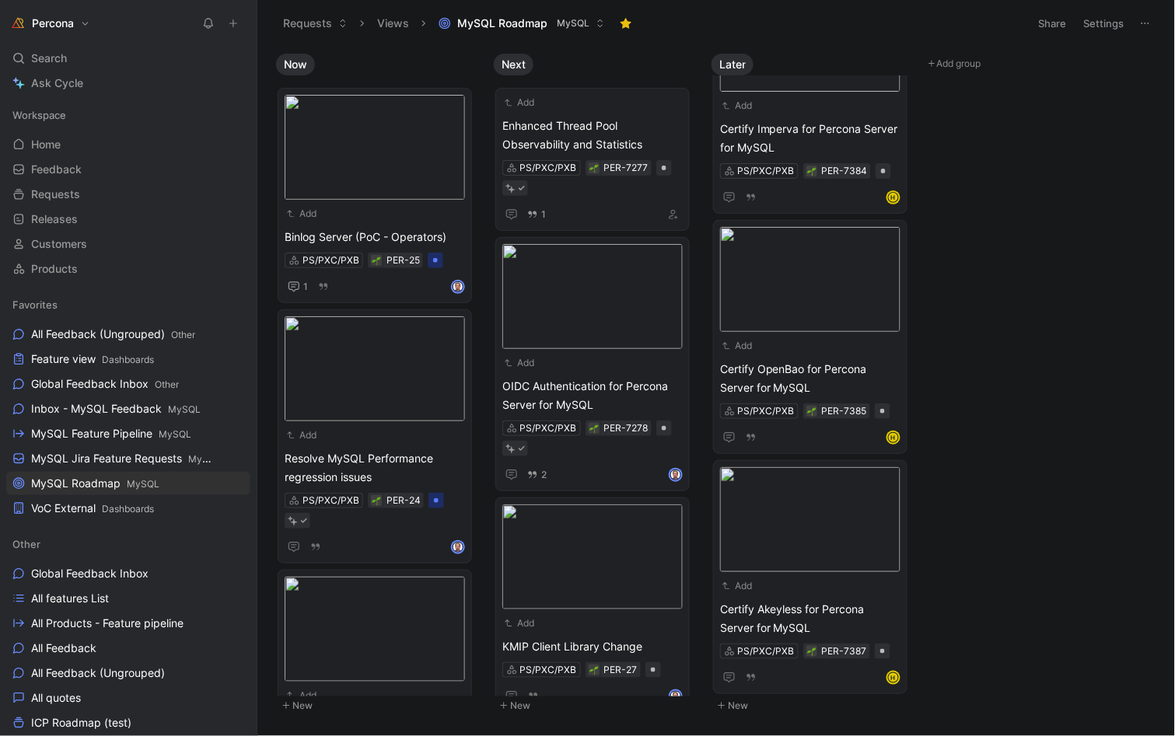
click at [820, 137] on span "Certify Imperva for Percona Server for MySQL" at bounding box center [810, 138] width 180 height 37
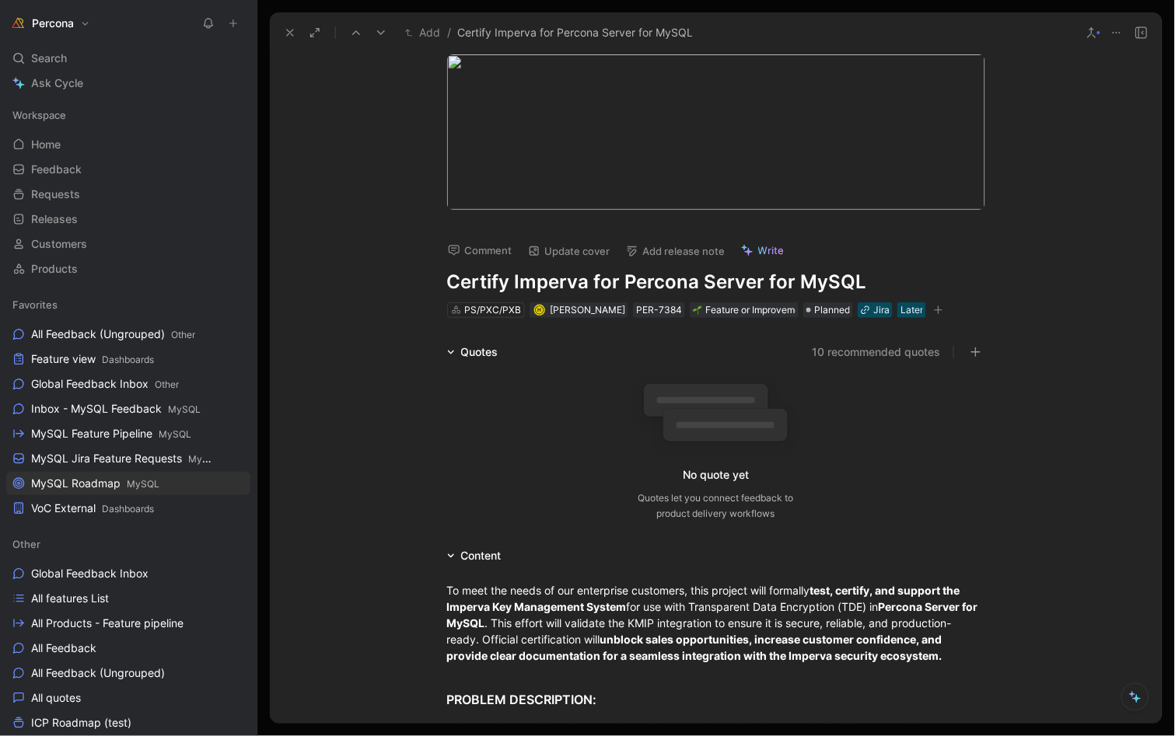
click at [631, 274] on h1 "Certify Imperva for Percona Server for MySQL" at bounding box center [716, 282] width 538 height 25
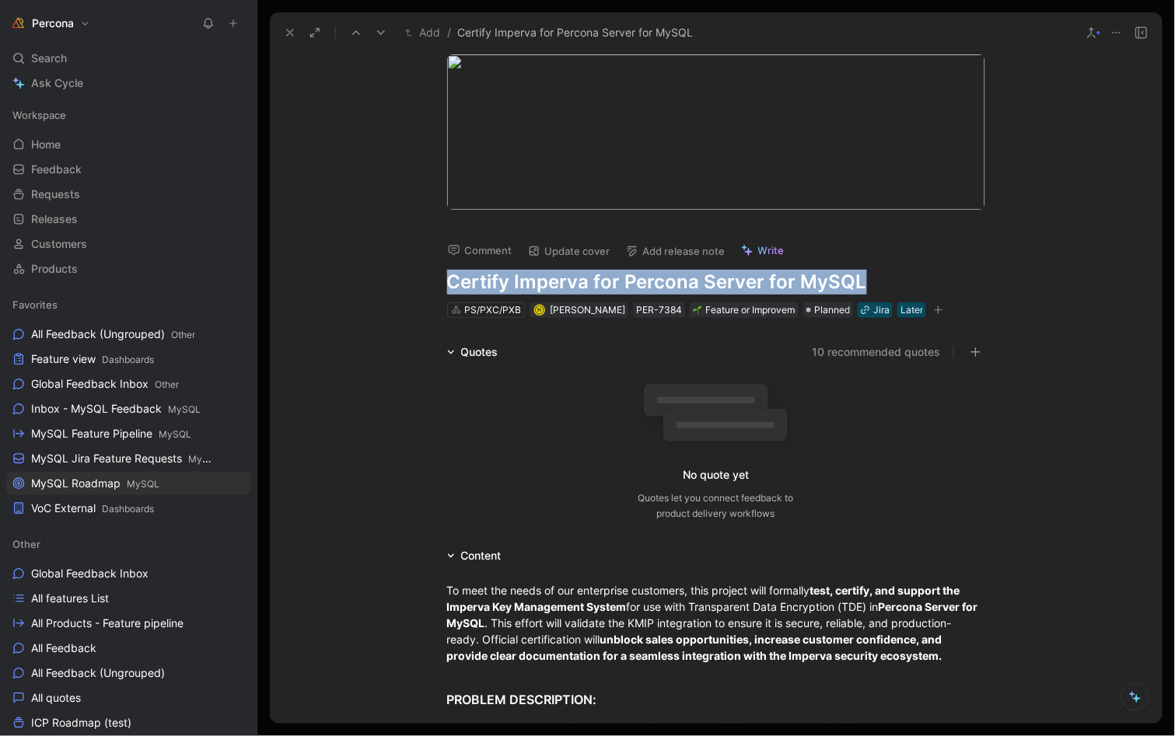
click at [631, 274] on h1 "Certify Imperva for Percona Server for MySQL" at bounding box center [716, 282] width 538 height 25
click at [291, 37] on icon at bounding box center [290, 32] width 12 height 12
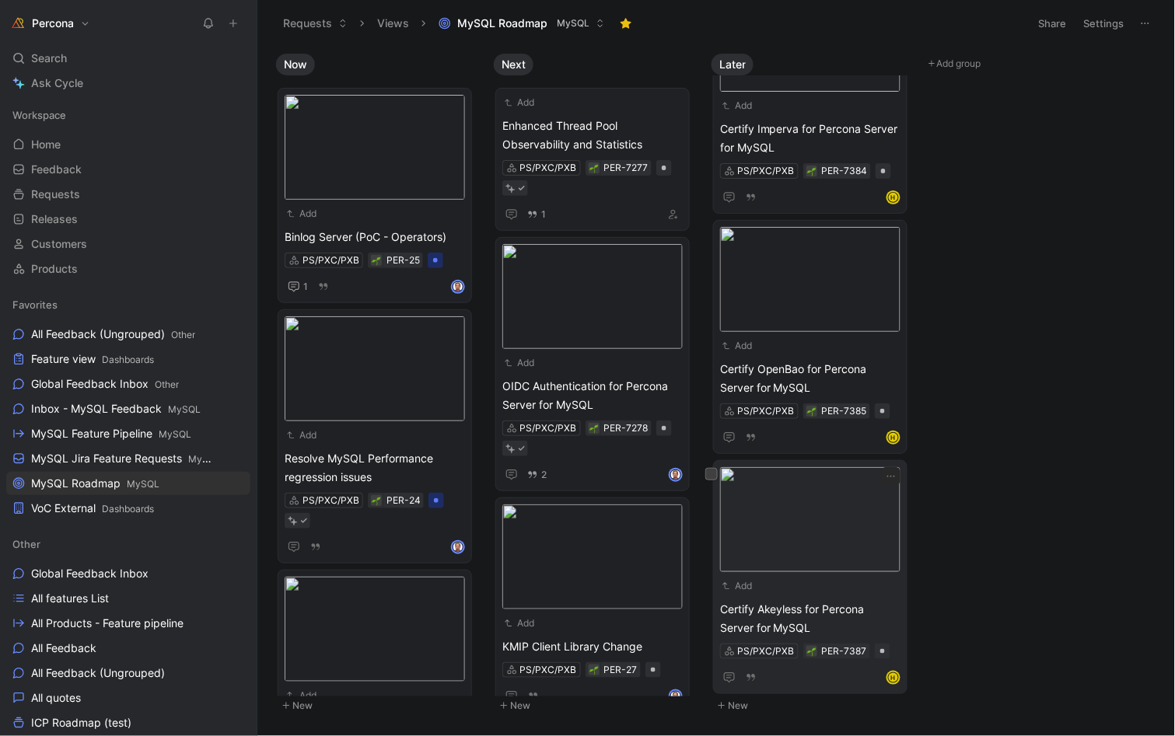
click at [796, 603] on span "Certify Akeyless for Percona Server for MySQL" at bounding box center [810, 618] width 180 height 37
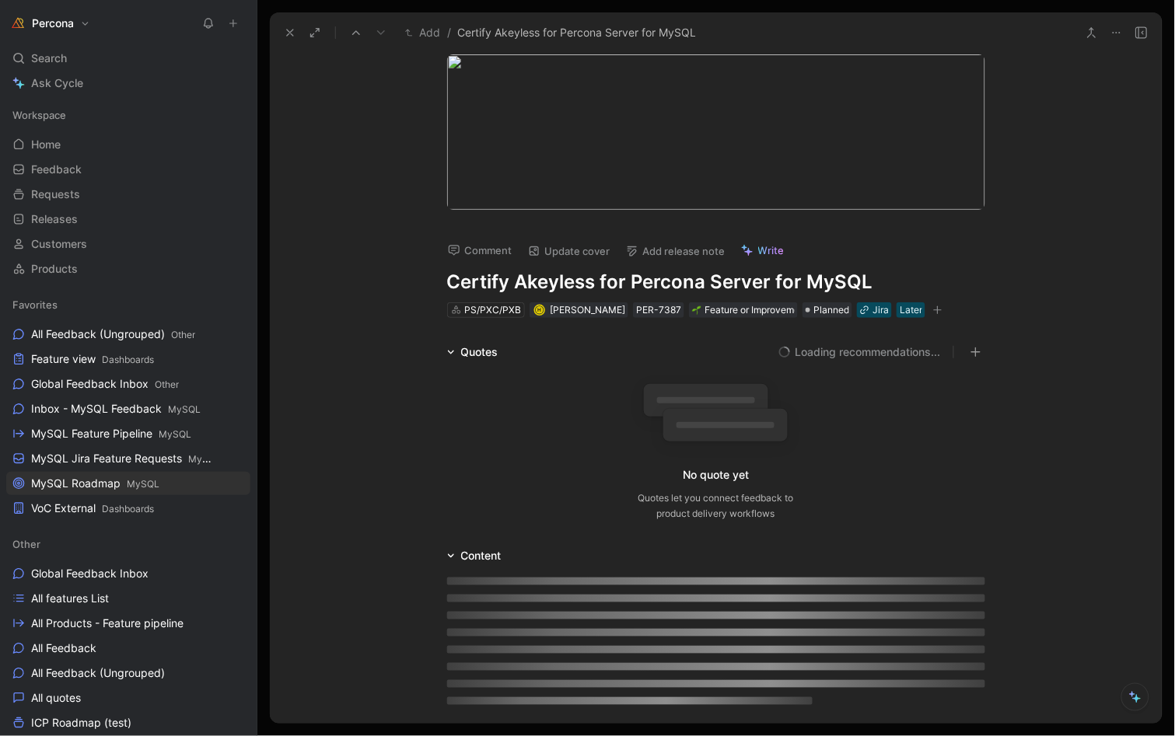
click at [796, 603] on div at bounding box center [716, 641] width 597 height 152
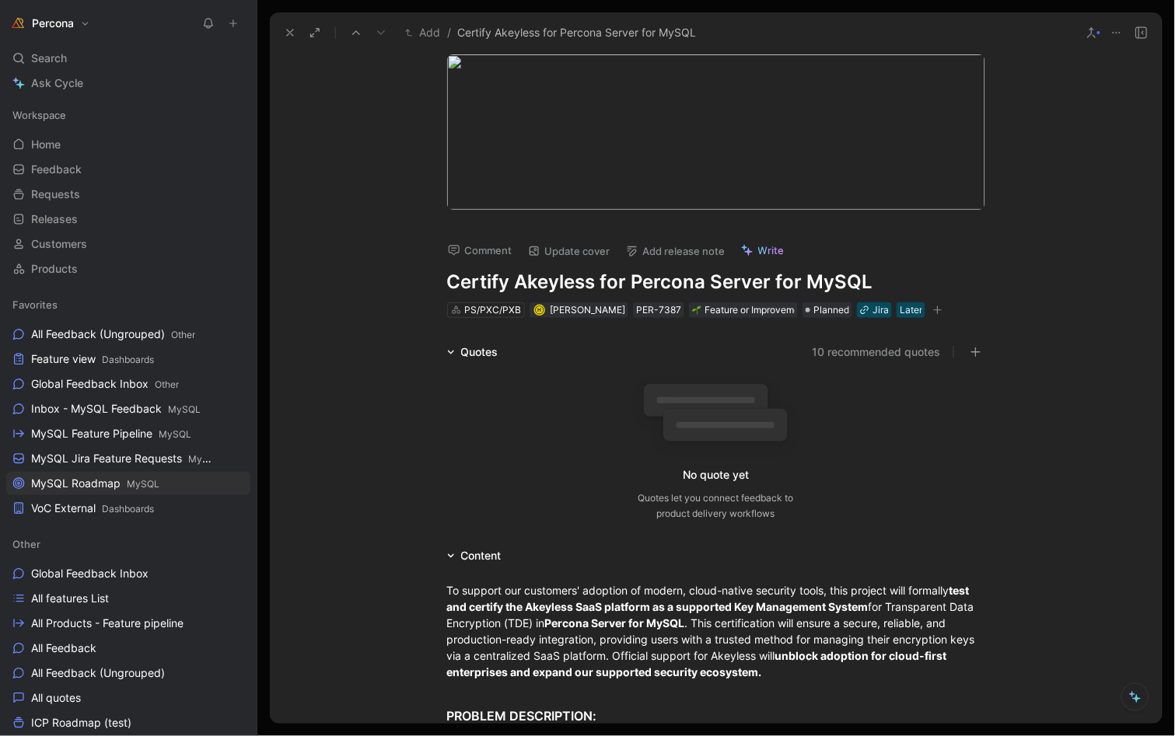
click at [676, 271] on h1 "Certify Akeyless for Percona Server for MySQL" at bounding box center [716, 282] width 538 height 25
drag, startPoint x: 624, startPoint y: 279, endPoint x: 383, endPoint y: 272, distance: 241.9
click at [383, 272] on div "Comment Update cover Add release note Write Certify Akeyless for Percona Server…" at bounding box center [716, 388] width 892 height 671
click at [286, 29] on icon at bounding box center [290, 32] width 12 height 12
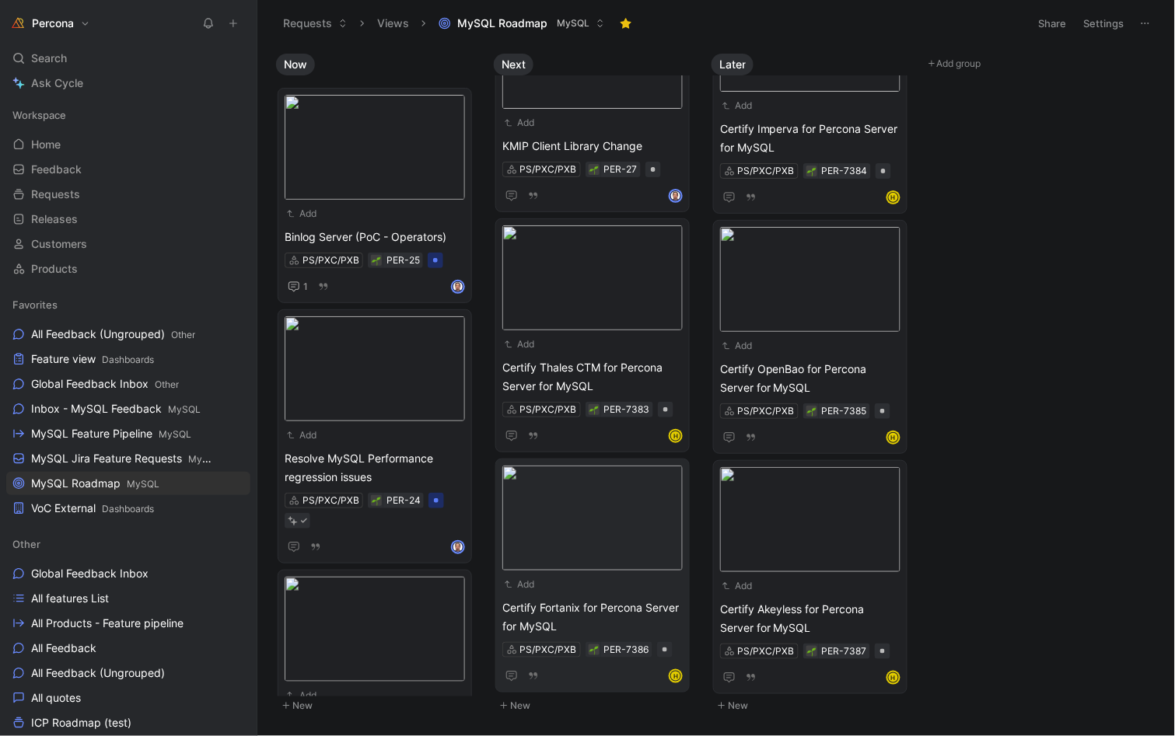
scroll to position [499, 0]
click at [559, 370] on span "Certify Thales CTM for Percona Server for MySQL" at bounding box center [592, 377] width 180 height 37
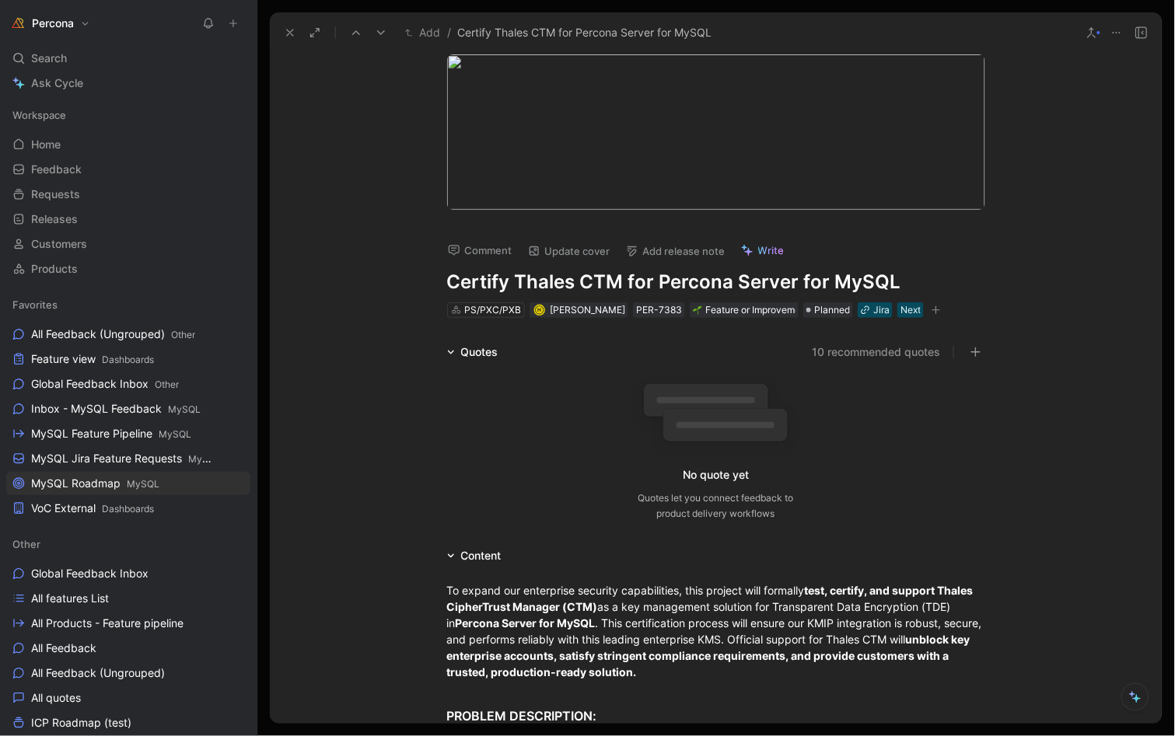
click at [614, 286] on h1 "Certify Thales CTM for Percona Server for MySQL" at bounding box center [716, 282] width 538 height 25
click at [661, 285] on h1 "Certify Thales CTM for Percona Server for MySQL" at bounding box center [716, 282] width 538 height 25
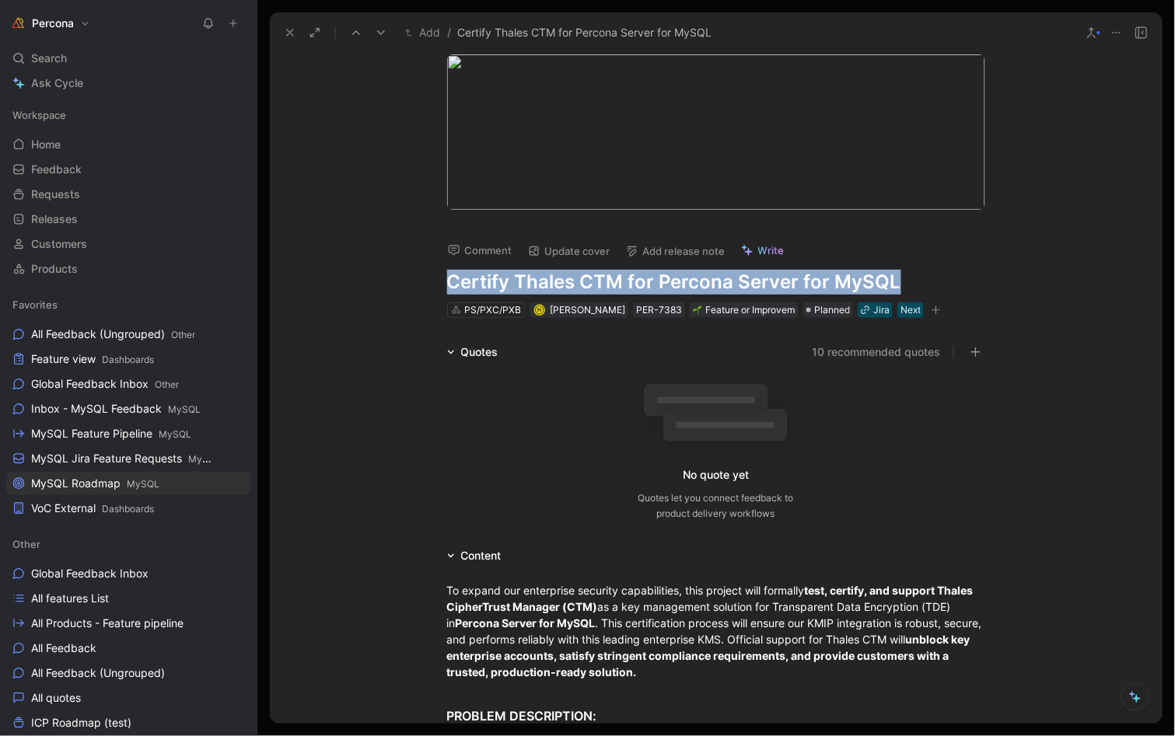
click at [661, 285] on h1 "Certify Thales CTM for Percona Server for MySQL" at bounding box center [716, 282] width 538 height 25
click at [286, 33] on icon at bounding box center [290, 32] width 12 height 12
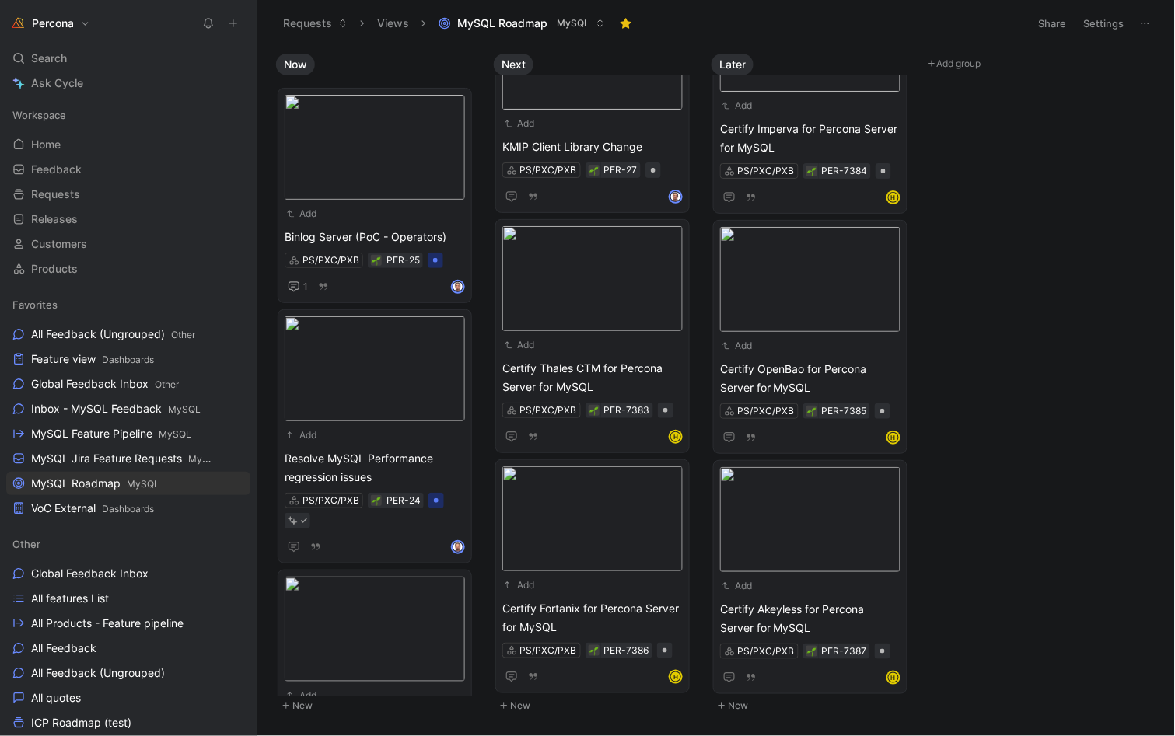
click at [286, 33] on button "Requests" at bounding box center [315, 23] width 79 height 23
click at [551, 600] on span "Certify Fortanix for Percona Server for MySQL" at bounding box center [592, 617] width 180 height 37
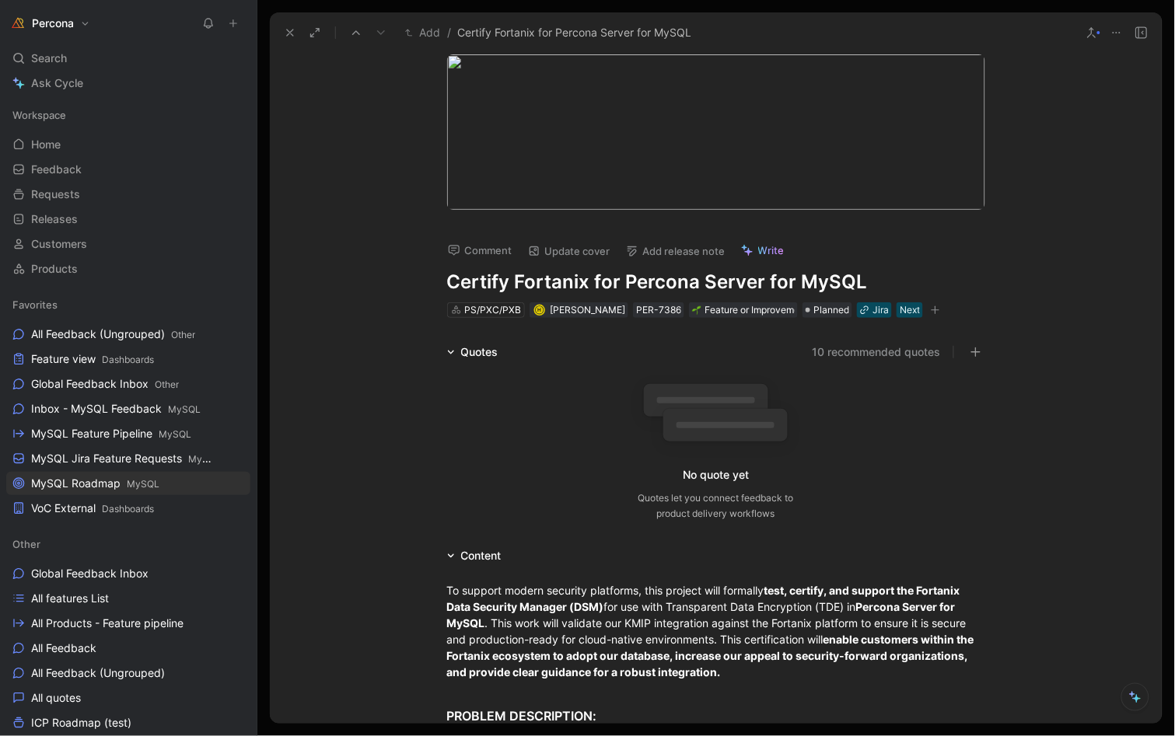
click at [584, 281] on h1 "Certify Fortanix for Percona Server for MySQL" at bounding box center [716, 282] width 538 height 25
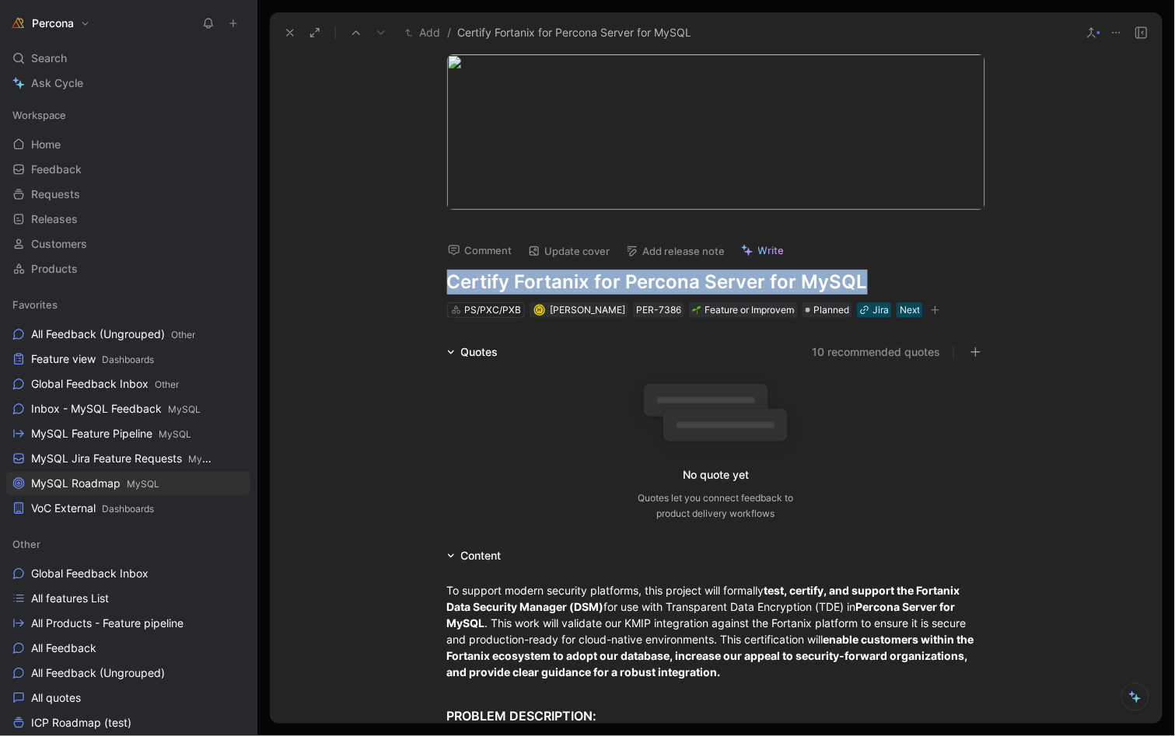
click at [584, 281] on h1 "Certify Fortanix for Percona Server for MySQL" at bounding box center [716, 282] width 538 height 25
click at [291, 33] on use at bounding box center [290, 33] width 6 height 6
click at [291, 33] on button "Requests" at bounding box center [315, 23] width 79 height 23
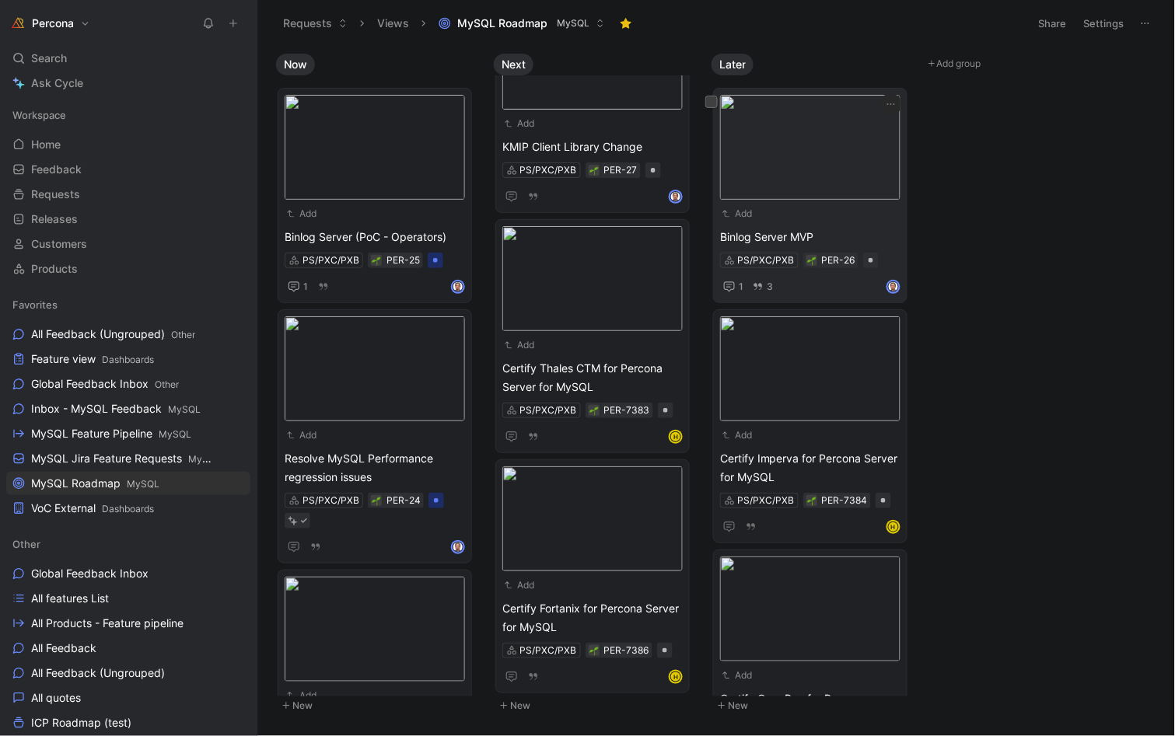
click at [794, 223] on div "Add Binlog Server MVP PS/PXC/PXB PER-26 1 3" at bounding box center [810, 195] width 180 height 201
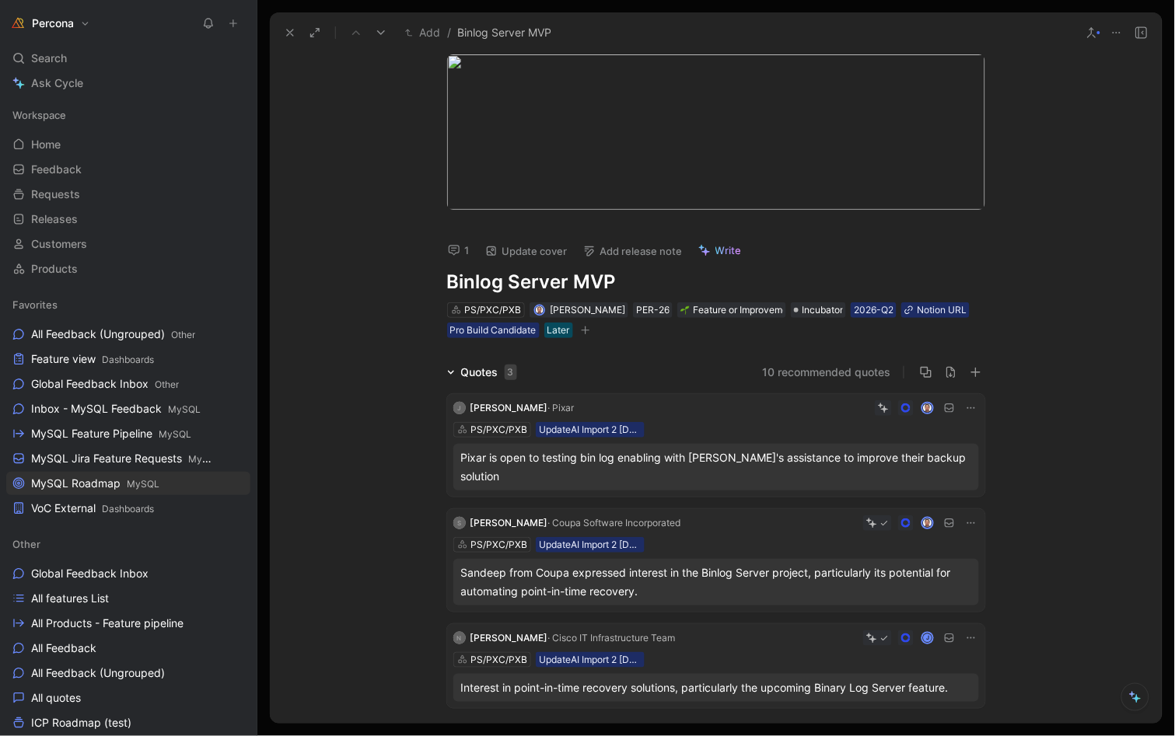
click at [516, 287] on h1 "Binlog Server MVP" at bounding box center [716, 282] width 538 height 25
click at [291, 33] on use at bounding box center [290, 33] width 6 height 6
click at [291, 33] on button "Requests" at bounding box center [315, 23] width 79 height 23
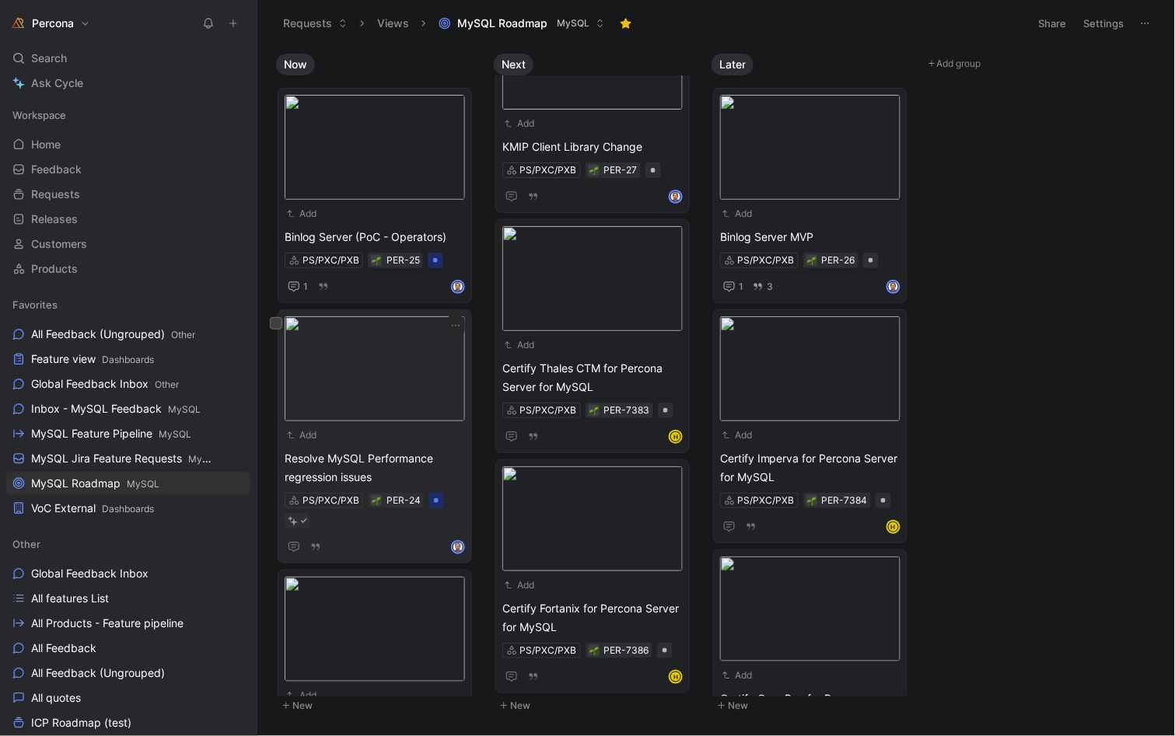
click at [369, 450] on span "Resolve MySQL Performance regression issues" at bounding box center [375, 467] width 180 height 37
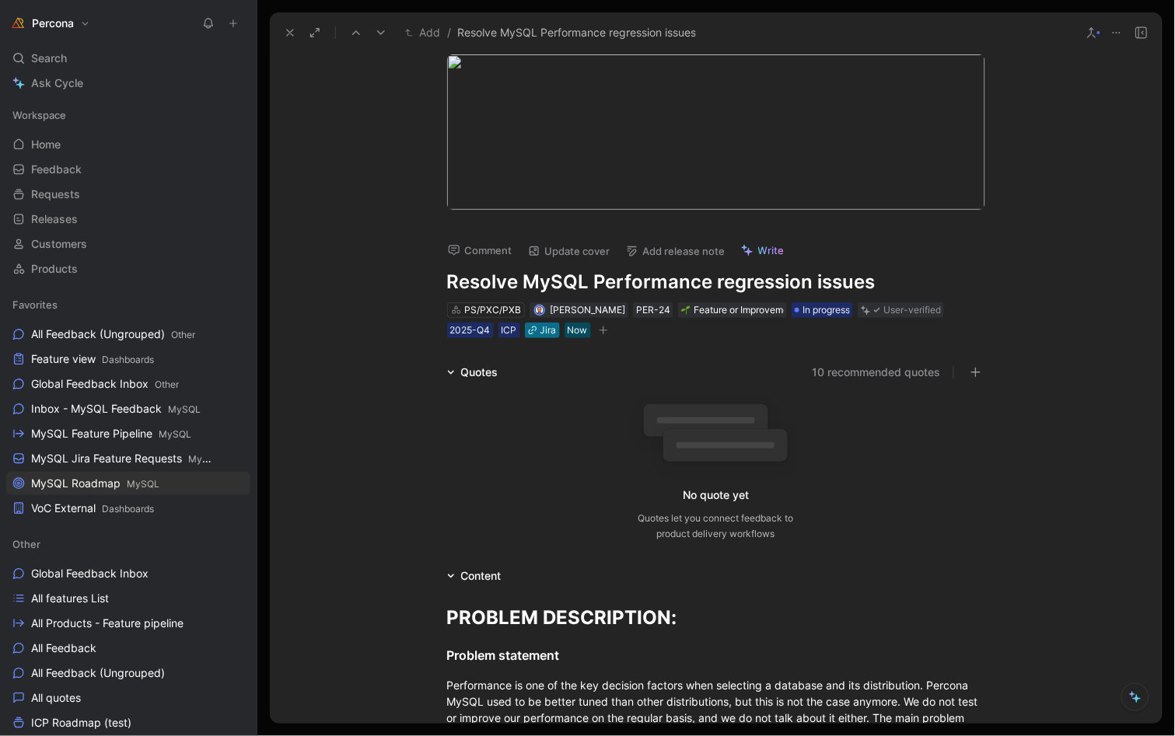
click at [540, 327] on div "Jira" at bounding box center [548, 331] width 16 height 16
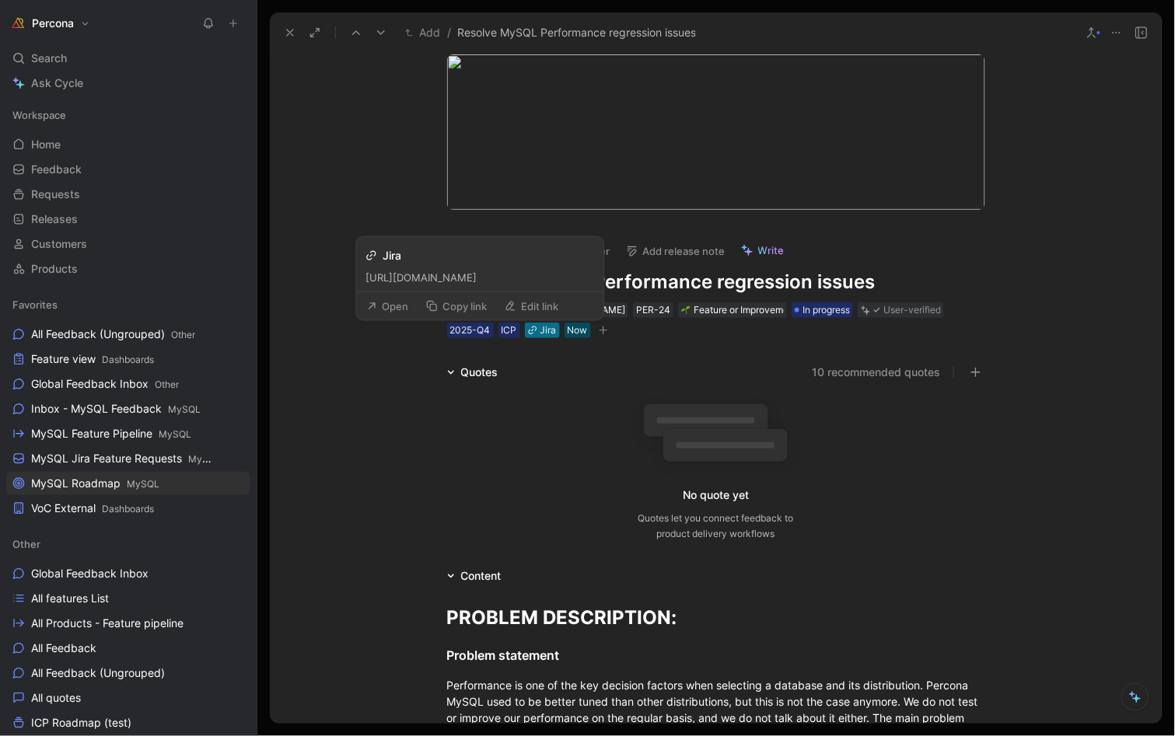
scroll to position [0, 81]
click at [405, 296] on button "Open" at bounding box center [388, 302] width 56 height 22
